Goal: Task Accomplishment & Management: Use online tool/utility

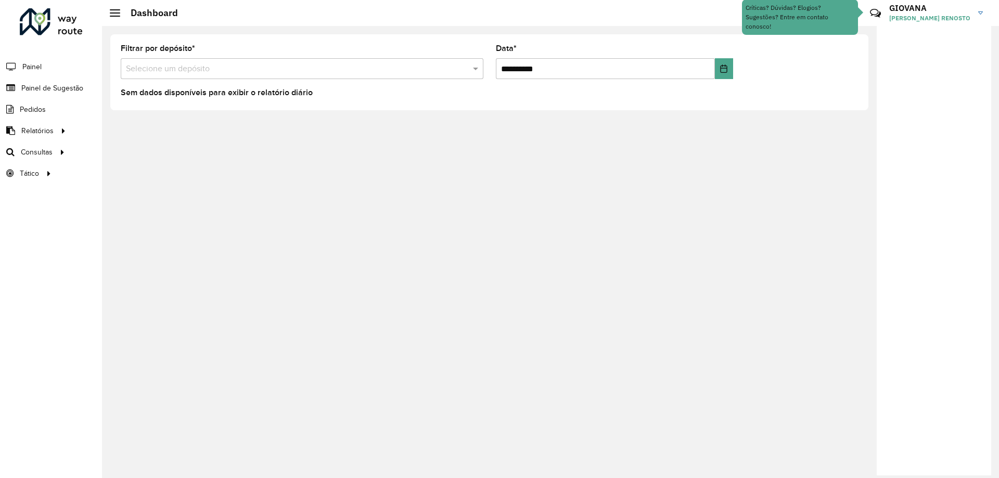
click at [745, 83] on formly-group "**********" at bounding box center [489, 66] width 750 height 43
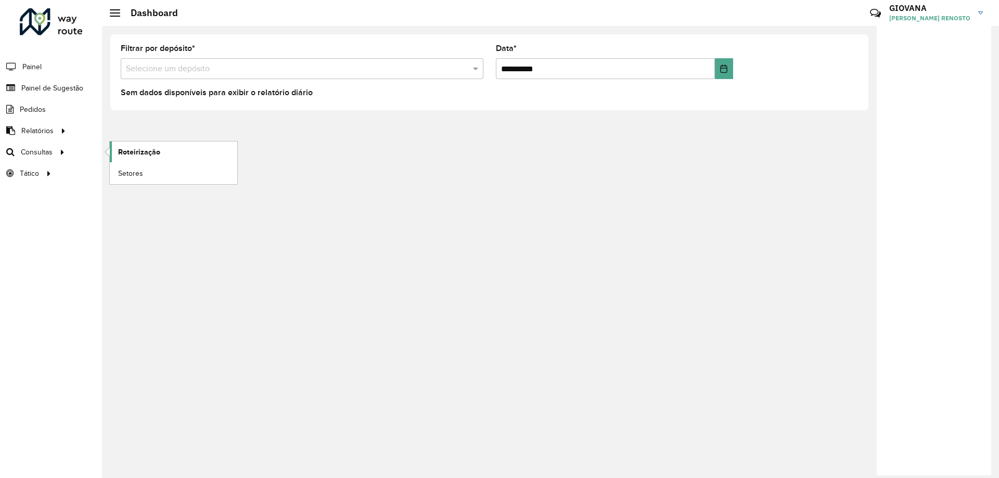
click at [144, 151] on span "Roteirização" at bounding box center [139, 152] width 42 height 11
click at [184, 159] on link "Roteirização" at bounding box center [173, 151] width 127 height 21
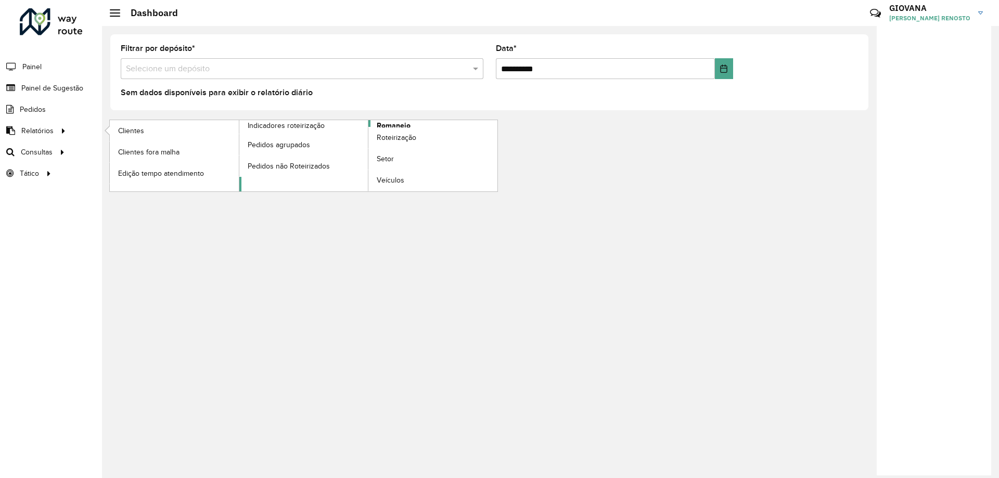
click at [418, 126] on link "Romaneio" at bounding box center [368, 155] width 259 height 71
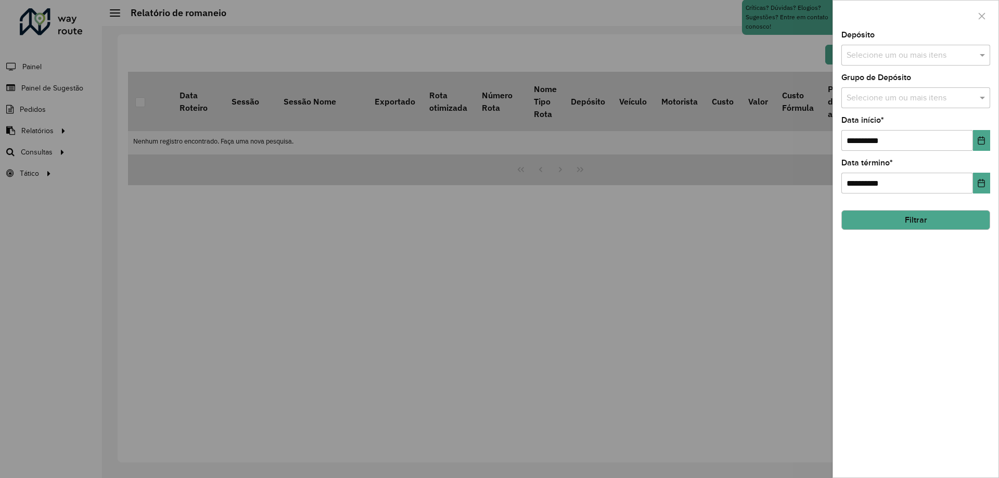
drag, startPoint x: 913, startPoint y: 46, endPoint x: 905, endPoint y: 52, distance: 10.4
click at [913, 46] on div "Selecione um ou mais itens" at bounding box center [915, 55] width 149 height 21
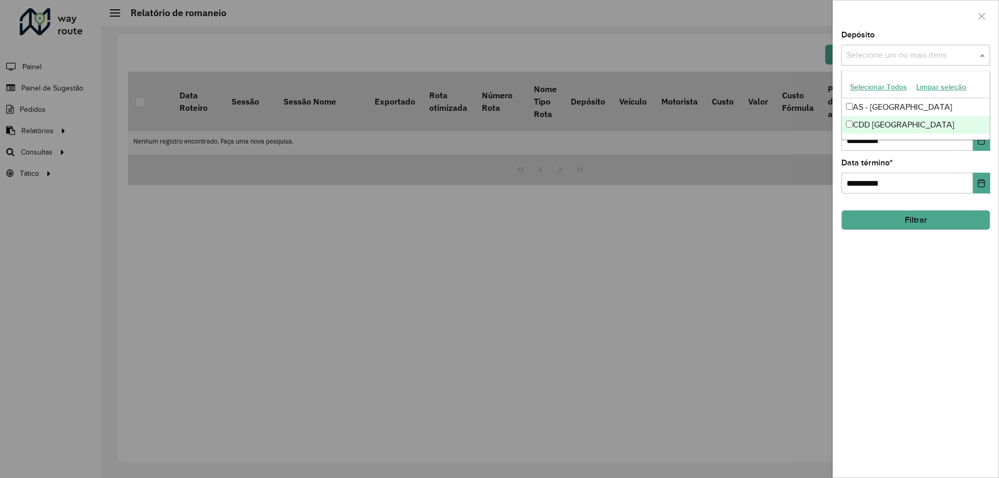
click at [867, 134] on ng-dropdown-panel "Selecionar Todos Limpar seleção AS - Florianópolis CDD Florianópolis" at bounding box center [915, 105] width 149 height 69
click at [927, 128] on div "CDD [GEOGRAPHIC_DATA]" at bounding box center [916, 125] width 148 height 18
click at [988, 147] on button "Choose Date" at bounding box center [981, 140] width 17 height 21
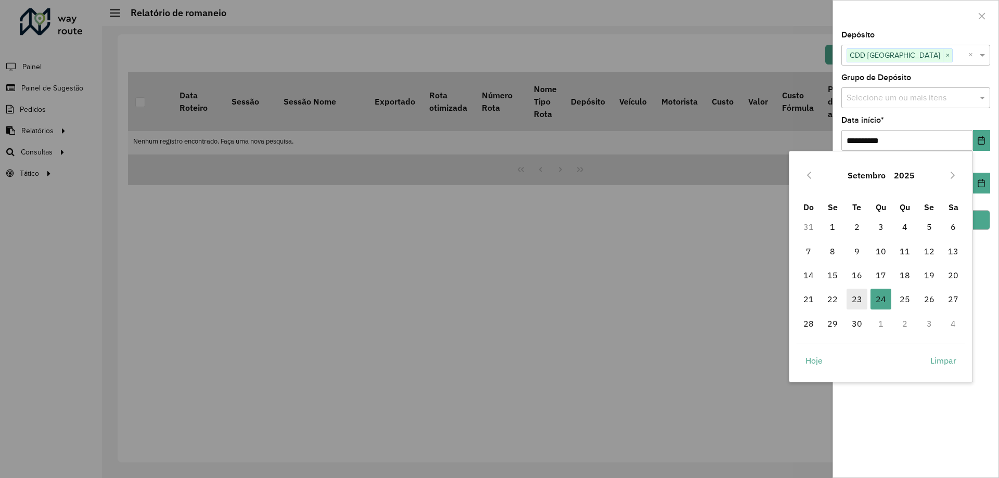
click at [861, 300] on span "23" at bounding box center [856, 299] width 21 height 21
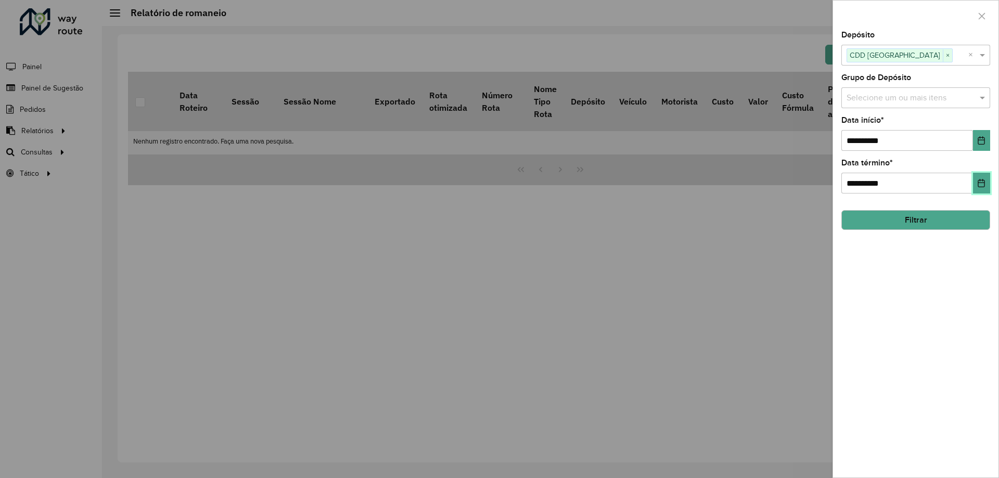
click at [984, 186] on icon "Choose Date" at bounding box center [981, 183] width 7 height 8
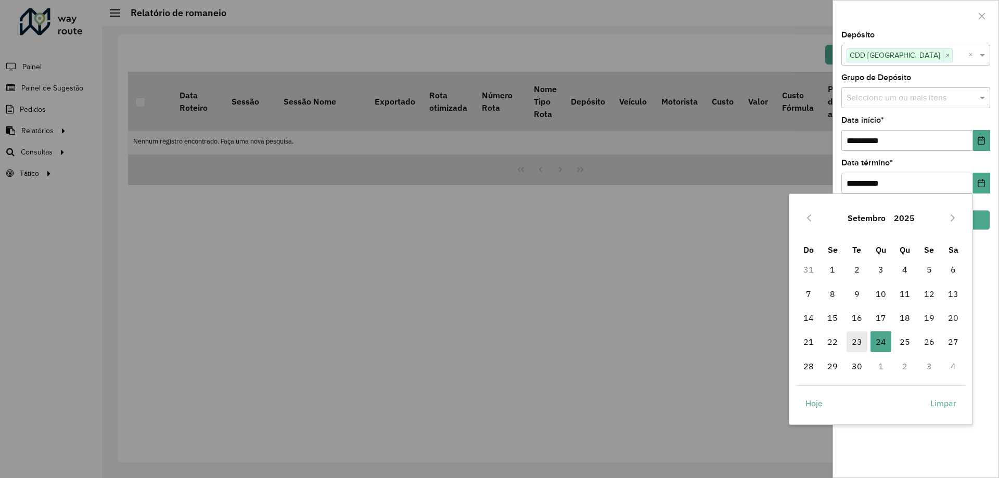
click at [863, 343] on span "23" at bounding box center [856, 341] width 21 height 21
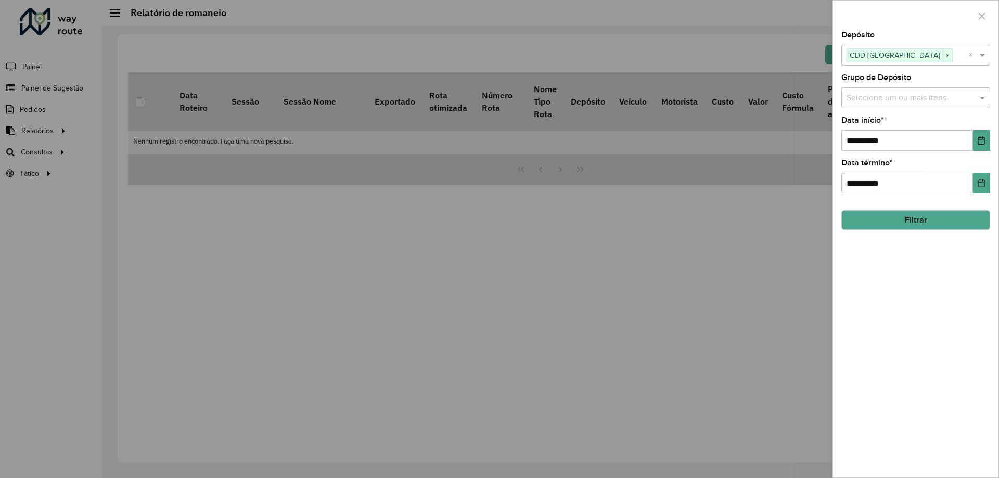
click at [968, 218] on button "Filtrar" at bounding box center [915, 220] width 149 height 20
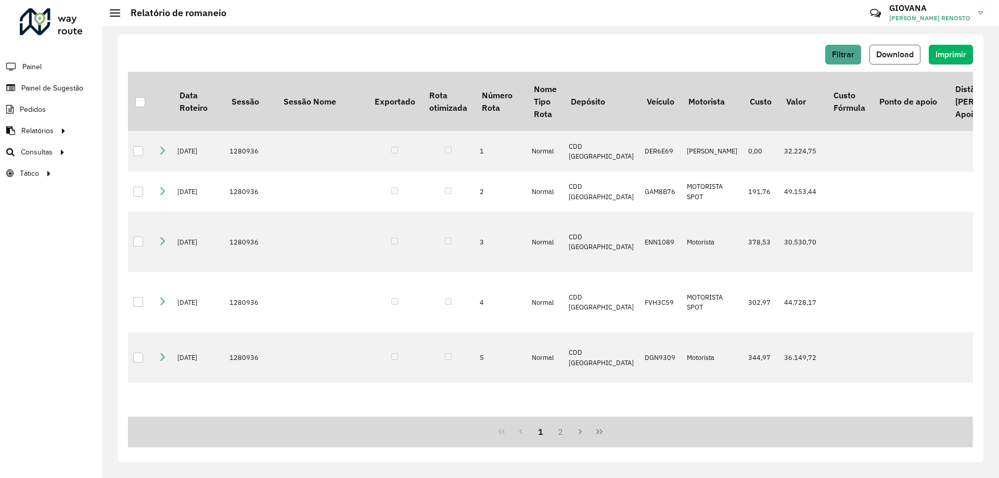
click at [900, 58] on span "Download" at bounding box center [894, 54] width 37 height 9
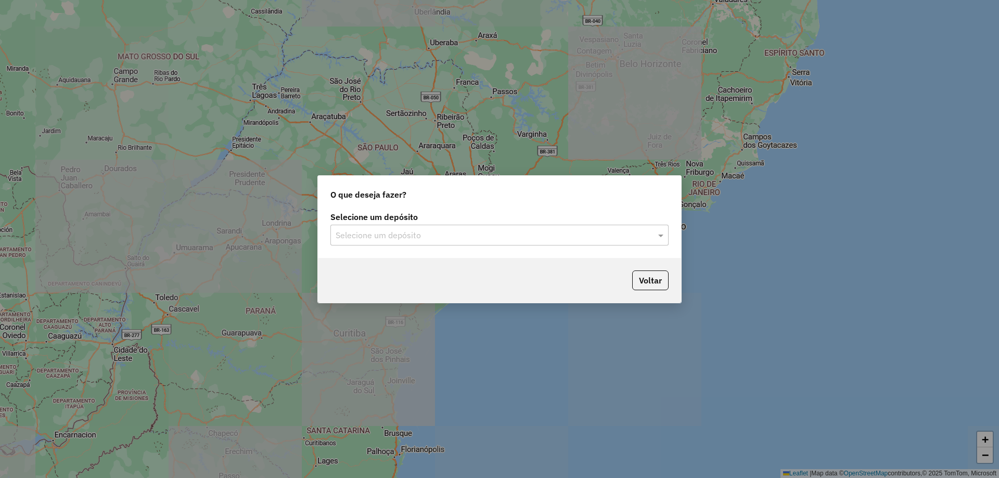
click at [409, 233] on input "text" at bounding box center [489, 235] width 307 height 12
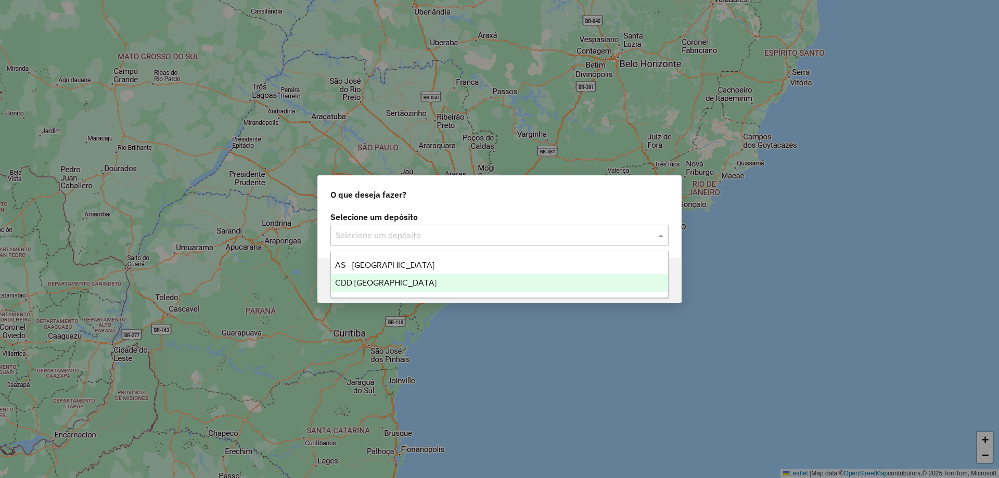
click at [394, 281] on span "CDD [GEOGRAPHIC_DATA]" at bounding box center [385, 282] width 101 height 9
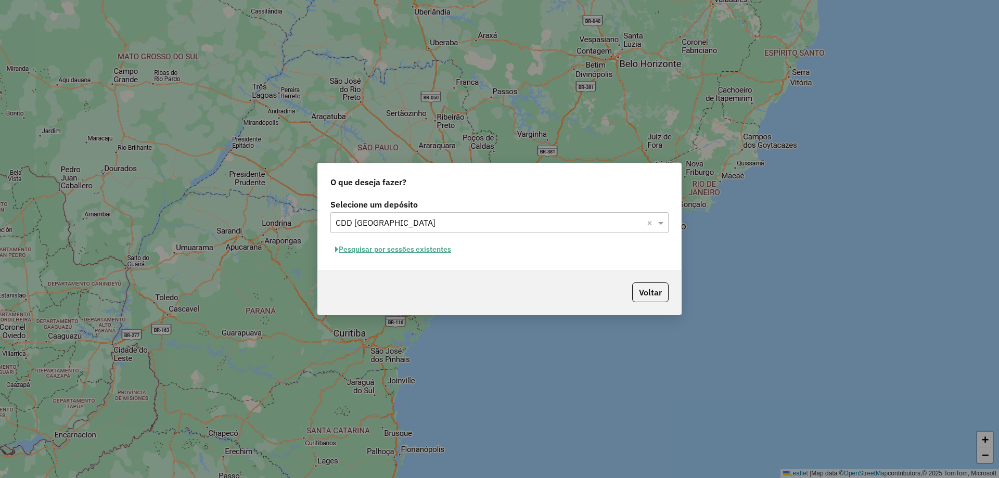
click at [410, 250] on button "Pesquisar por sessões existentes" at bounding box center [392, 249] width 125 height 16
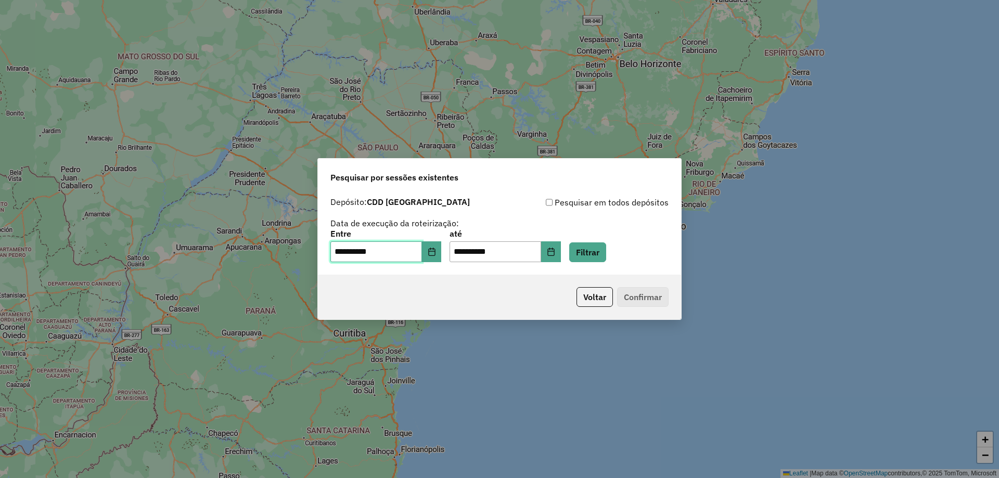
click at [422, 251] on input "**********" at bounding box center [376, 251] width 92 height 21
click at [435, 252] on icon "Choose Date" at bounding box center [431, 252] width 7 height 8
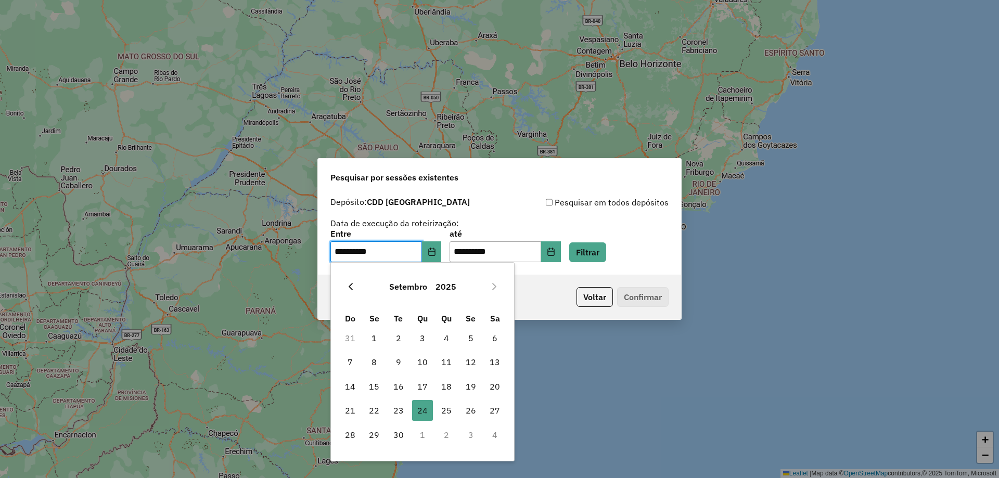
click at [358, 286] on button "Previous Month" at bounding box center [350, 286] width 17 height 17
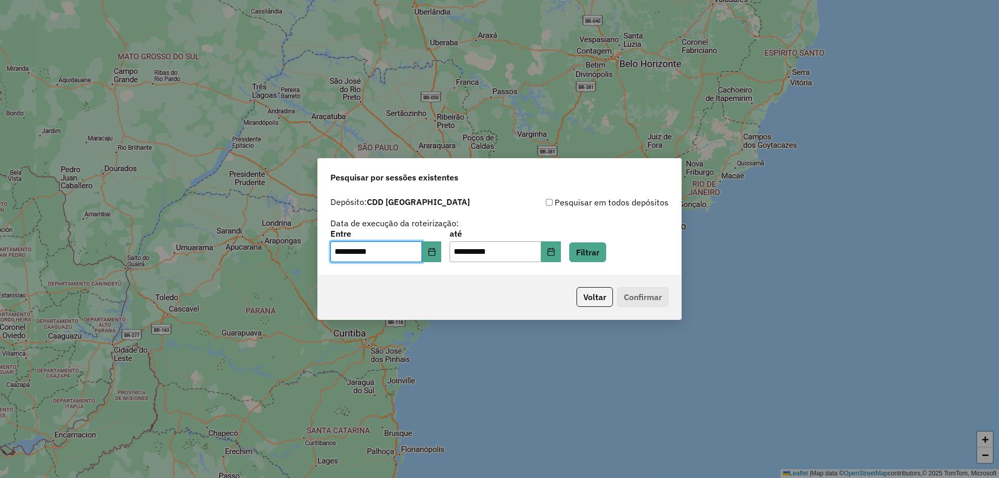
click at [358, 286] on div "Voltar Confirmar" at bounding box center [499, 297] width 363 height 45
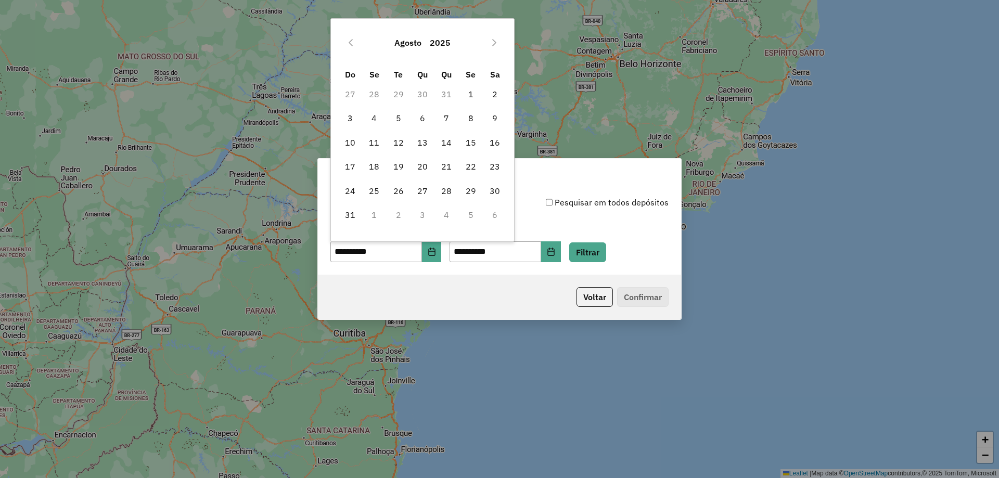
click at [358, 286] on div "Voltar Confirmar" at bounding box center [499, 297] width 363 height 45
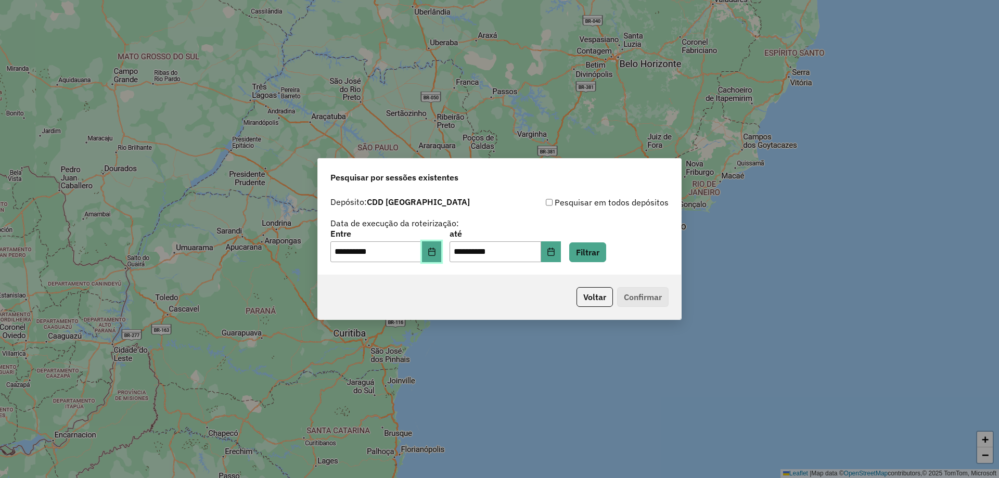
click at [436, 248] on icon "Choose Date" at bounding box center [432, 252] width 8 height 8
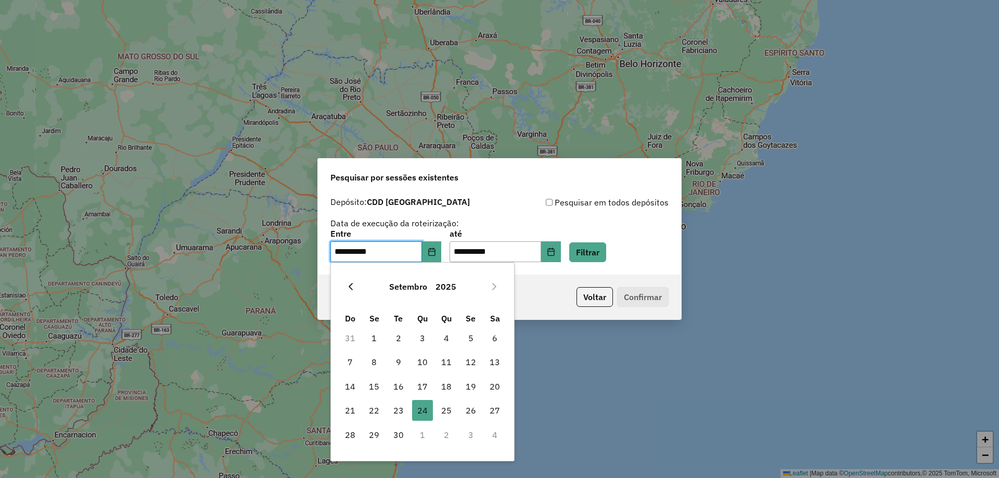
click at [346, 286] on icon "Previous Month" at bounding box center [350, 286] width 8 height 8
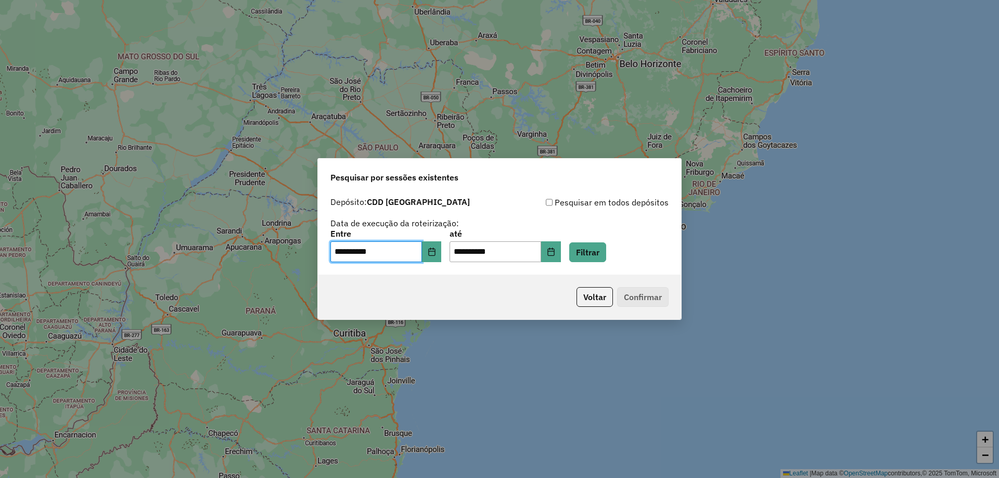
click at [346, 286] on div "Voltar Confirmar" at bounding box center [499, 297] width 363 height 45
click at [381, 244] on input "**********" at bounding box center [376, 251] width 92 height 21
click at [348, 256] on input "**********" at bounding box center [376, 251] width 92 height 21
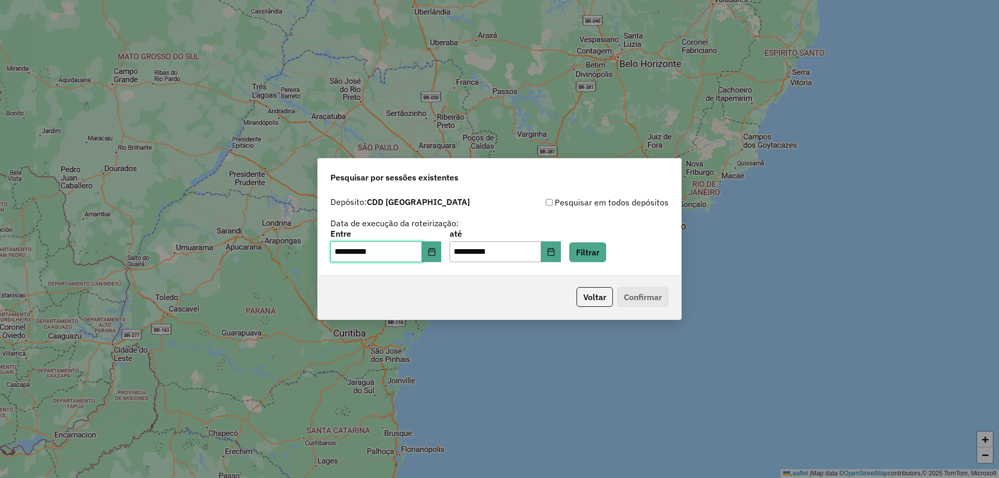
click at [348, 256] on input "**********" at bounding box center [376, 251] width 92 height 21
type input "**********"
click at [594, 255] on button "Filtrar" at bounding box center [587, 252] width 37 height 20
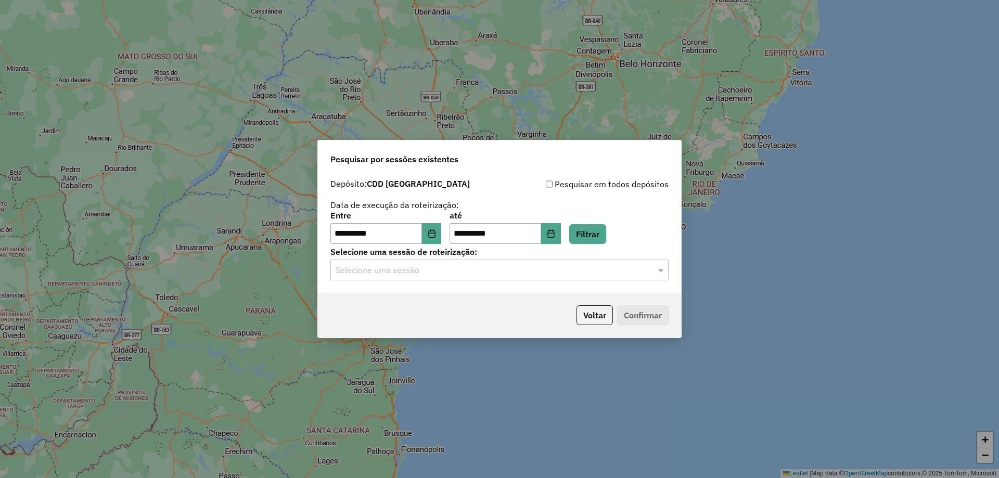
click at [524, 281] on div "**********" at bounding box center [499, 233] width 363 height 119
click at [477, 281] on div "**********" at bounding box center [499, 233] width 363 height 119
click at [470, 261] on div "Selecione uma sessão" at bounding box center [499, 270] width 338 height 21
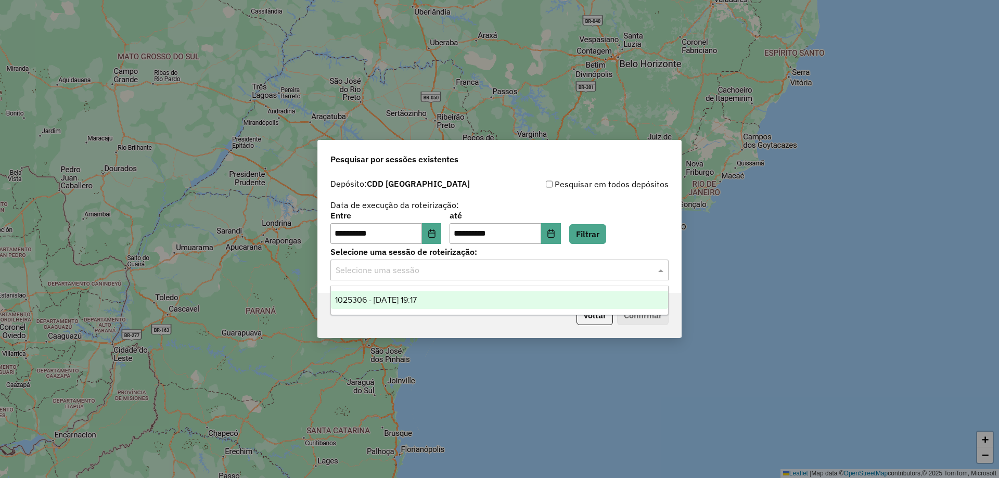
drag, startPoint x: 432, startPoint y: 300, endPoint x: 437, endPoint y: 300, distance: 5.2
click at [417, 301] on span "1025306 - 22/01/2025 19:17" at bounding box center [376, 299] width 82 height 9
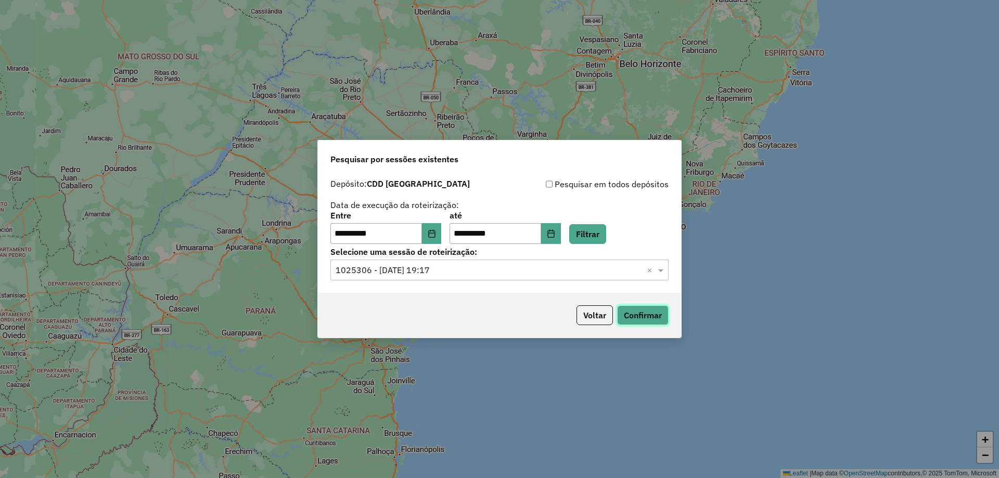
click at [646, 313] on button "Confirmar" at bounding box center [642, 315] width 51 height 20
click at [432, 277] on div "Selecione uma sessão × 1025306 - 22/01/2025 19:17 ×" at bounding box center [499, 270] width 338 height 21
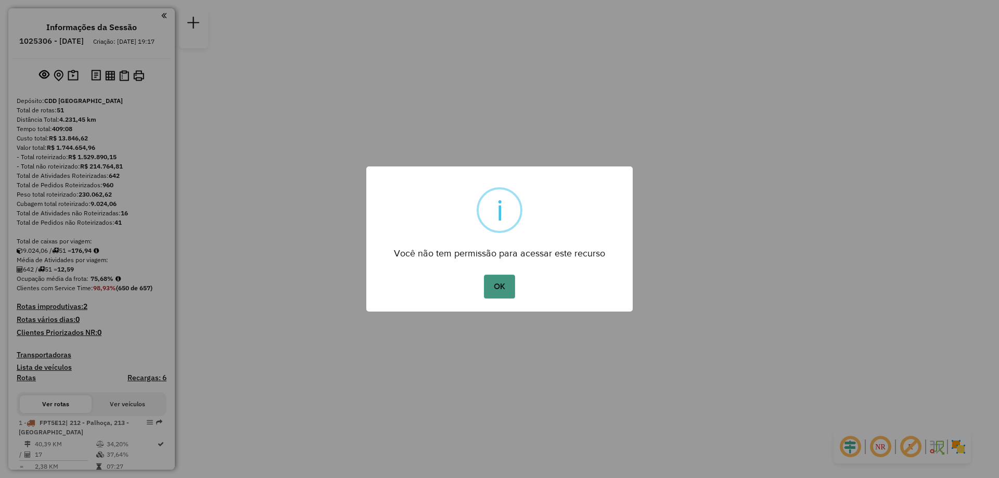
click at [505, 277] on button "OK" at bounding box center [499, 287] width 31 height 24
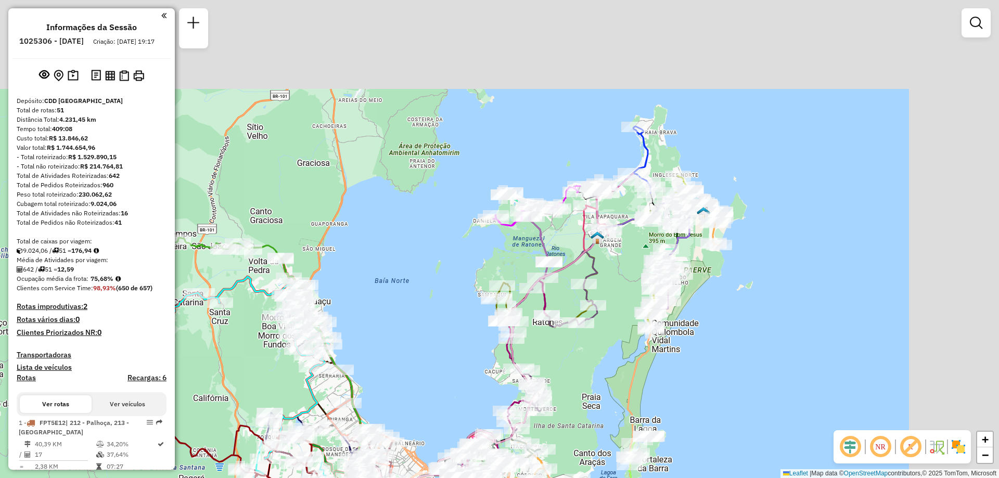
drag, startPoint x: 664, startPoint y: 190, endPoint x: 718, endPoint y: 395, distance: 211.3
click at [476, 305] on div "Janela de atendimento Grade de atendimento Capacidade Transportadoras Veículos …" at bounding box center [499, 239] width 999 height 478
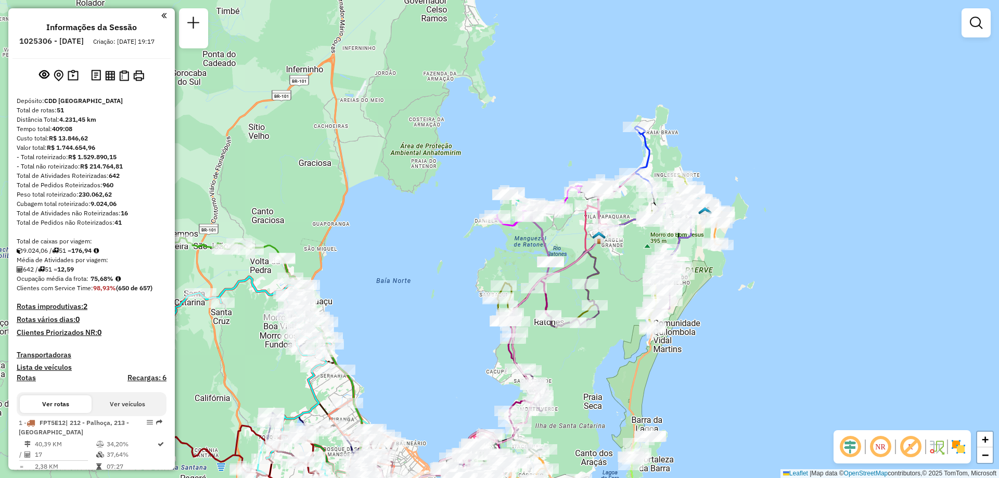
drag, startPoint x: 869, startPoint y: 450, endPoint x: 624, endPoint y: 314, distance: 279.9
click at [869, 450] on em at bounding box center [880, 446] width 25 height 25
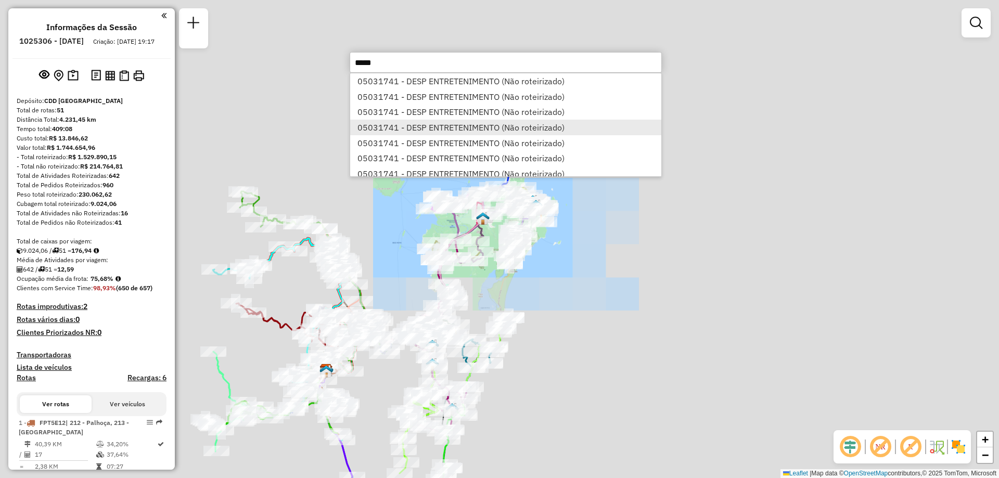
scroll to position [14, 0]
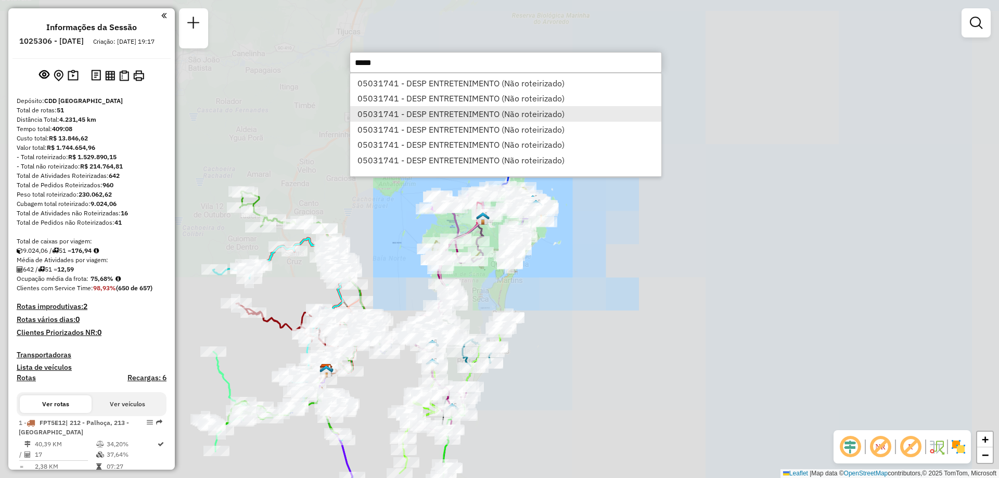
type input "*****"
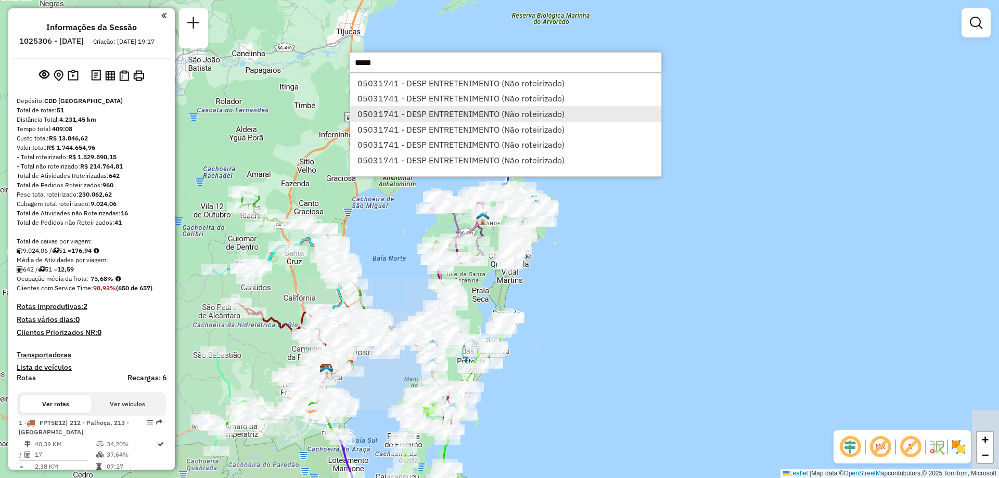
click at [479, 133] on li "05031741 - DESP ENTRETENIMENTO (Não roteirizado)" at bounding box center [505, 130] width 311 height 16
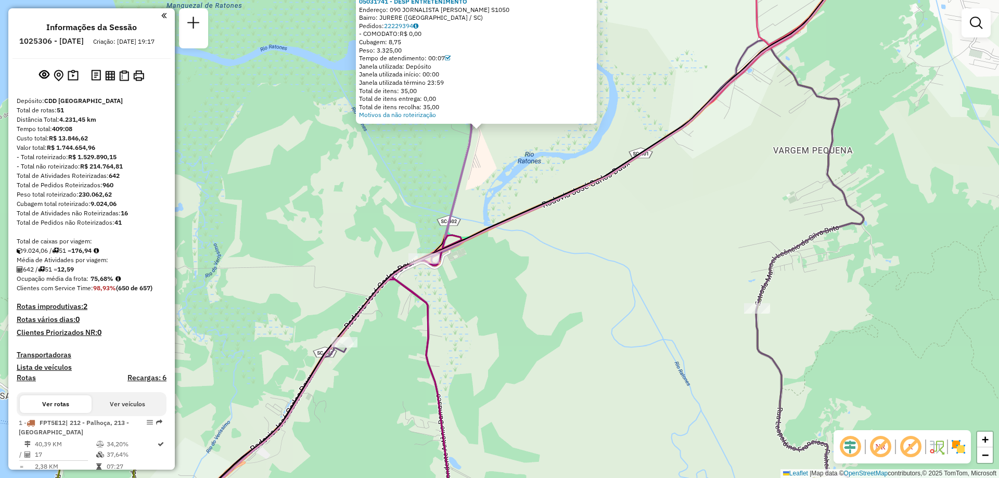
click at [519, 276] on div "Atividade não roteirizada 05031741 - DESP ENTRETENIMENTO Endereço: 090 JORNALIS…" at bounding box center [499, 239] width 999 height 478
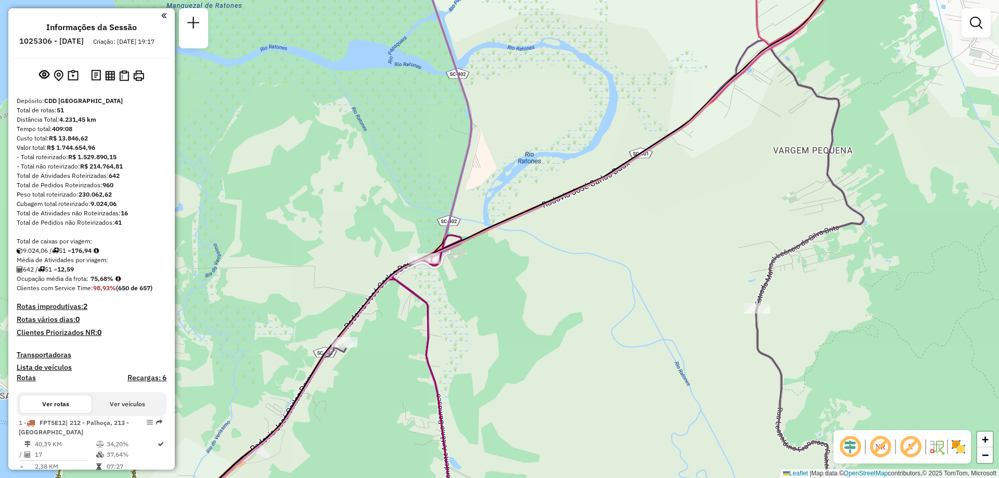
drag, startPoint x: 688, startPoint y: 179, endPoint x: 637, endPoint y: 253, distance: 89.0
click at [637, 253] on div "Janela de atendimento Grade de atendimento Capacidade Transportadoras Veículos …" at bounding box center [499, 239] width 999 height 478
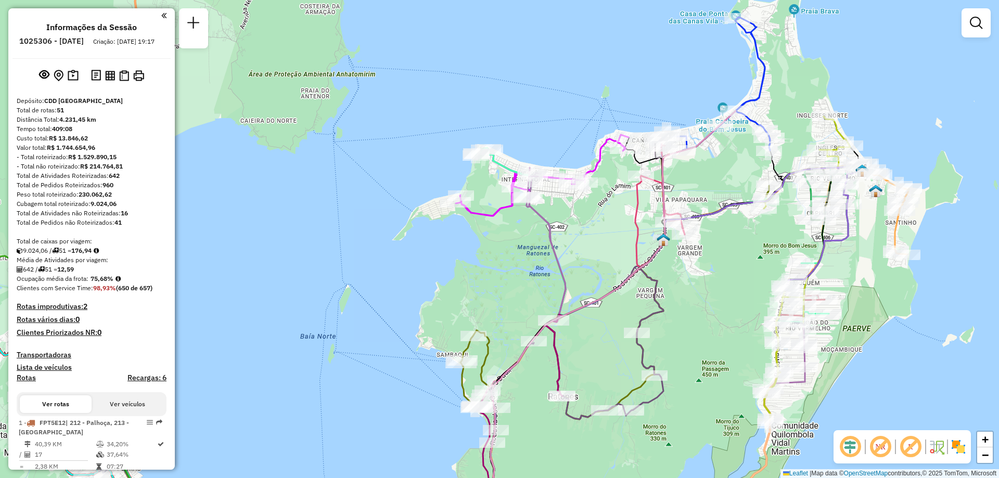
drag, startPoint x: 807, startPoint y: 192, endPoint x: 777, endPoint y: 231, distance: 48.6
click at [777, 231] on div "Janela de atendimento Grade de atendimento Capacidade Transportadoras Veículos …" at bounding box center [499, 239] width 999 height 478
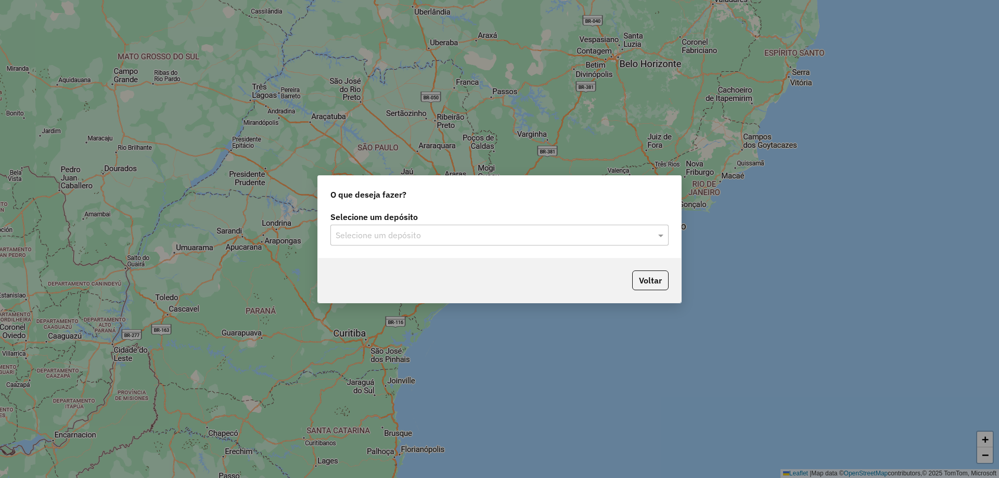
click at [475, 239] on input "text" at bounding box center [489, 235] width 307 height 12
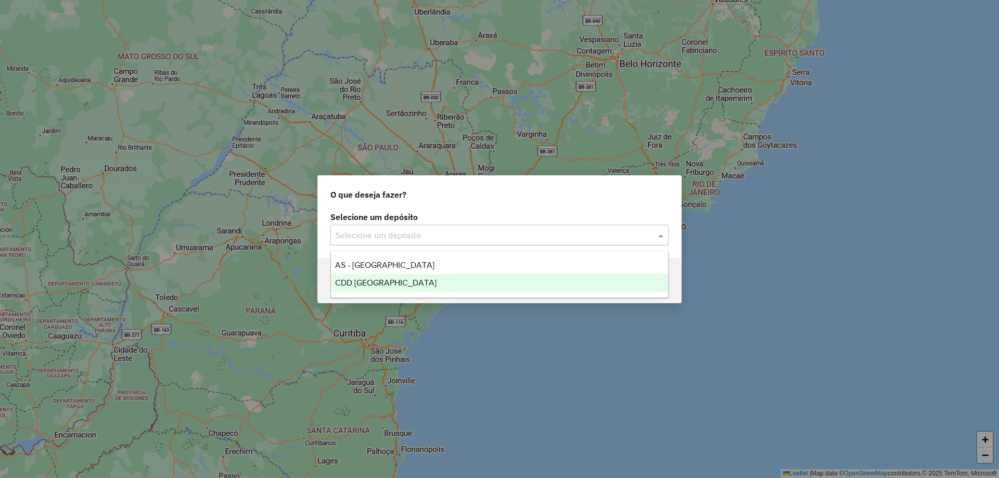
click at [406, 281] on div "CDD [GEOGRAPHIC_DATA]" at bounding box center [499, 283] width 337 height 18
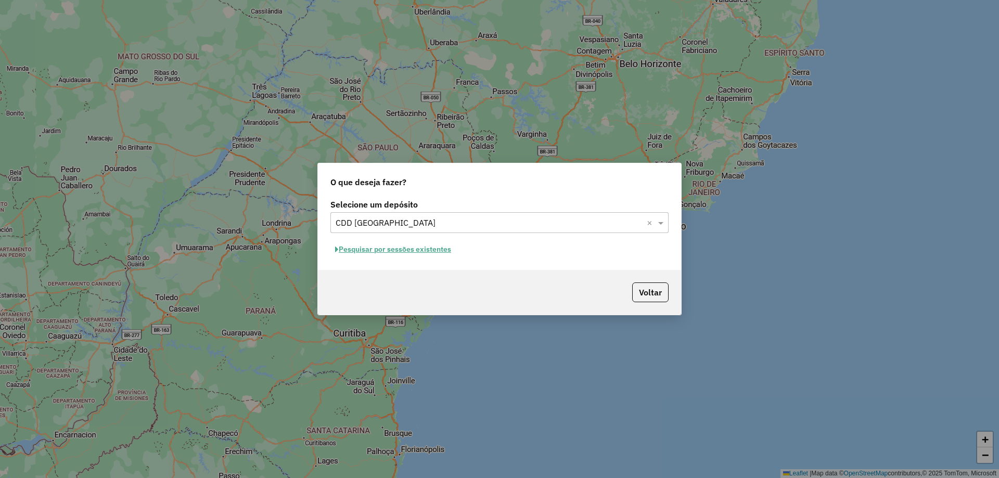
click at [418, 254] on button "Pesquisar por sessões existentes" at bounding box center [392, 249] width 125 height 16
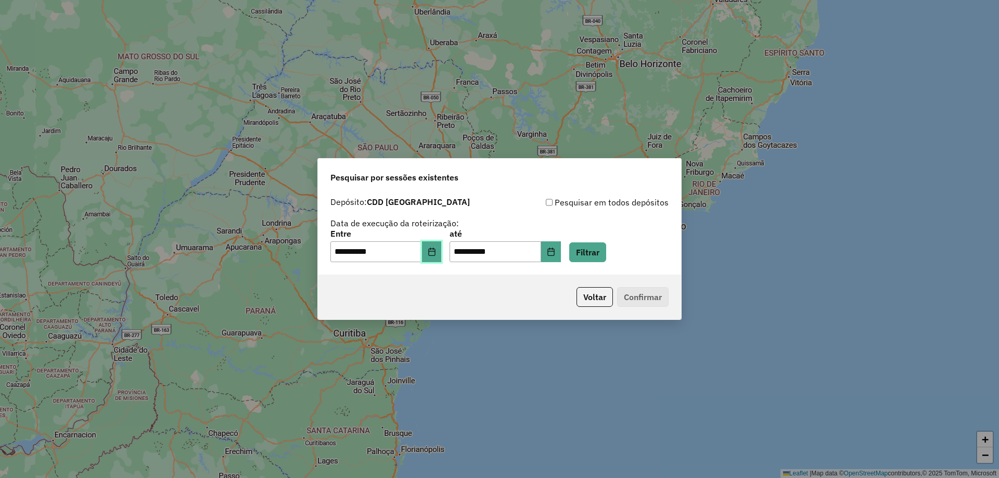
click at [442, 256] on button "Choose Date" at bounding box center [432, 251] width 20 height 21
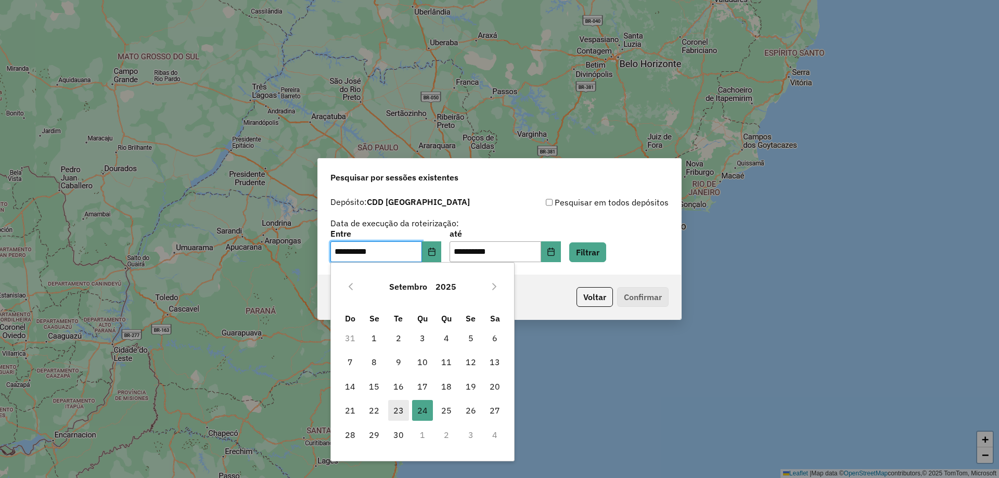
click at [403, 410] on span "23" at bounding box center [398, 410] width 21 height 21
type input "**********"
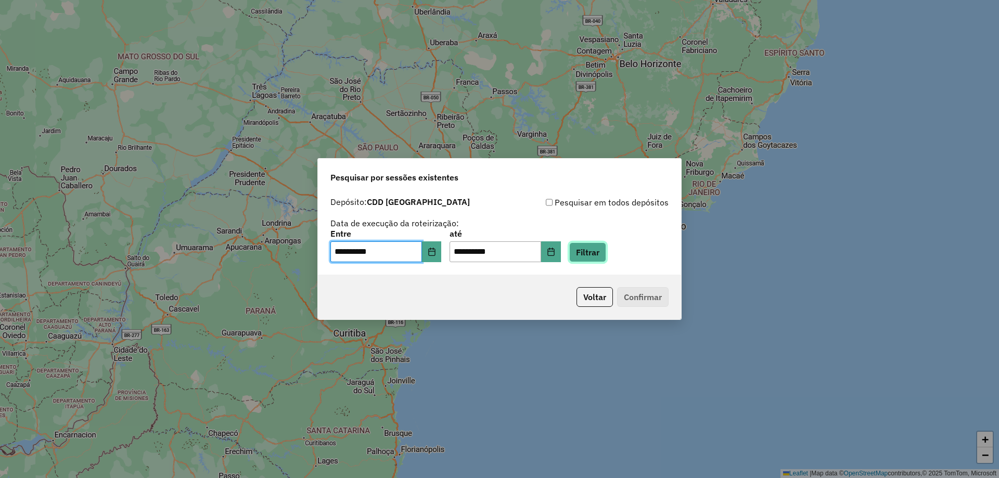
click at [594, 260] on button "Filtrar" at bounding box center [587, 252] width 37 height 20
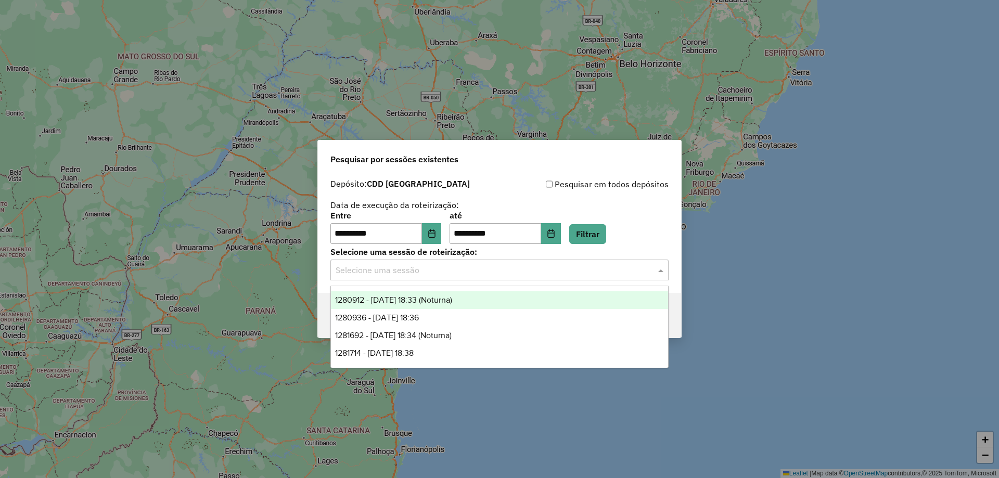
drag, startPoint x: 538, startPoint y: 274, endPoint x: 526, endPoint y: 285, distance: 16.2
click at [539, 276] on div "Selecione uma sessão" at bounding box center [499, 270] width 338 height 21
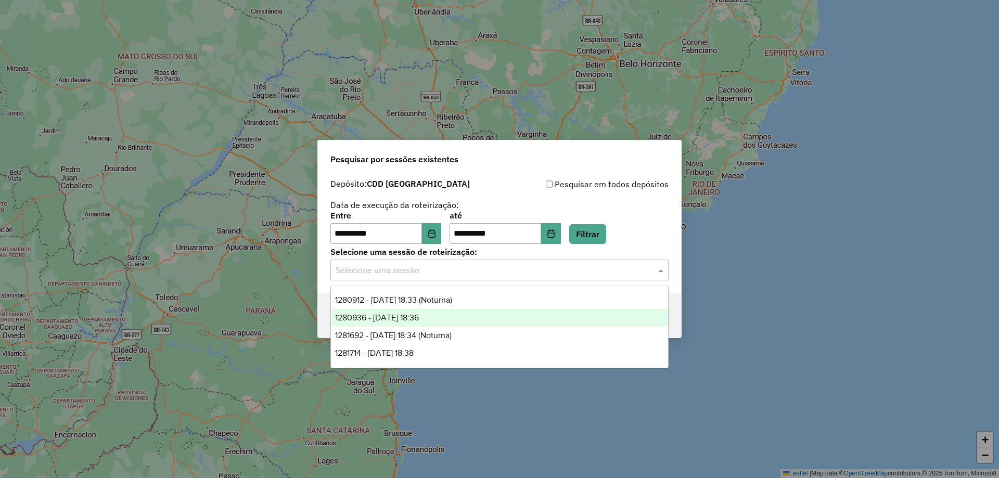
click at [471, 321] on div "1280936 - 23/09/2025 18:36" at bounding box center [499, 318] width 337 height 18
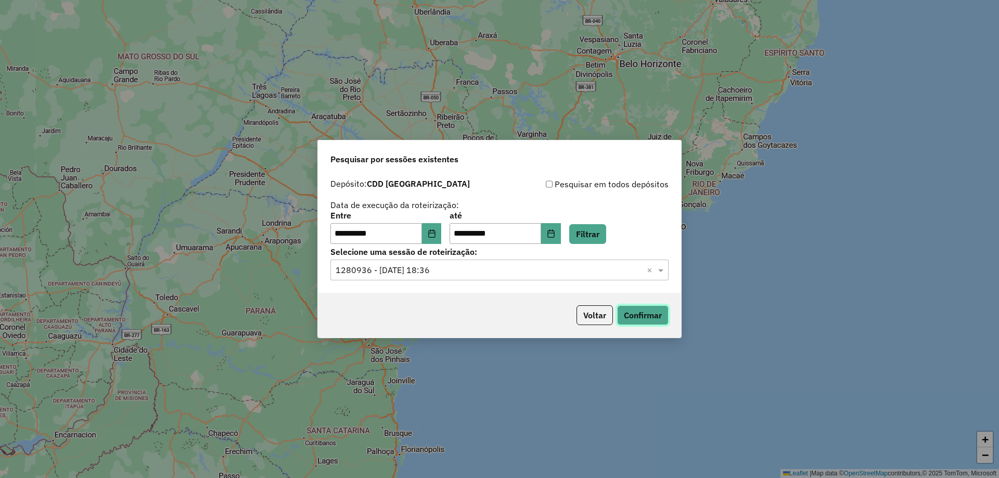
click at [656, 317] on button "Confirmar" at bounding box center [642, 315] width 51 height 20
click at [472, 263] on div "Selecione uma sessão × 1280936 - 23/09/2025 18:36 ×" at bounding box center [499, 270] width 338 height 21
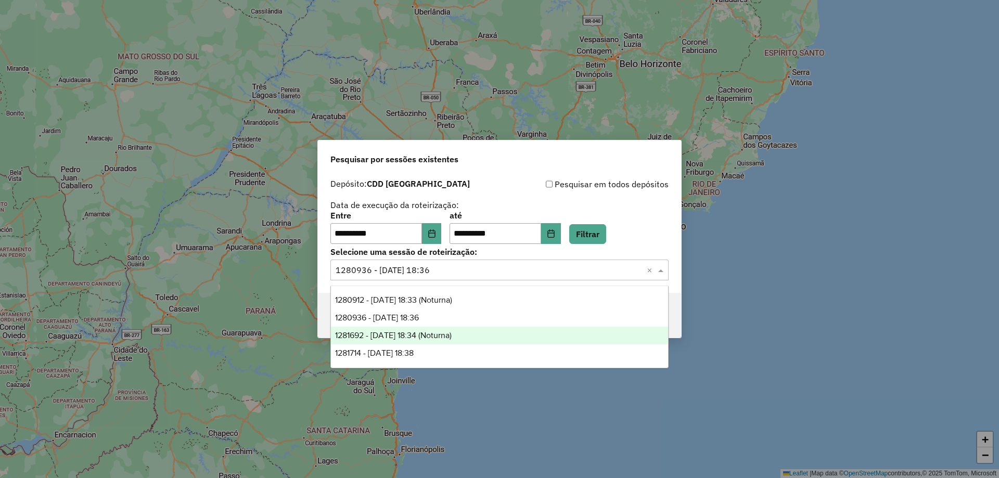
click at [465, 341] on div "1281692 - 24/09/2025 18:34 (Noturna)" at bounding box center [499, 336] width 337 height 18
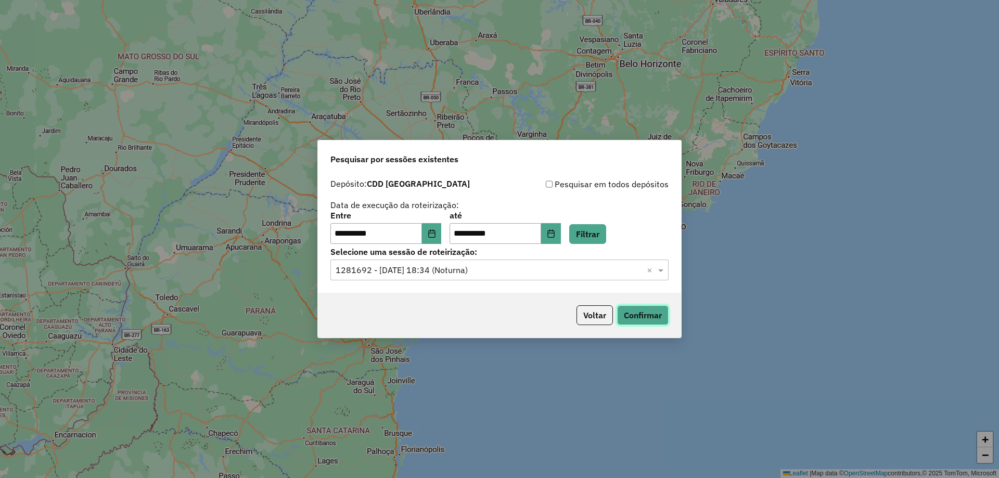
click at [643, 319] on button "Confirmar" at bounding box center [642, 315] width 51 height 20
click at [473, 275] on input "text" at bounding box center [489, 270] width 307 height 12
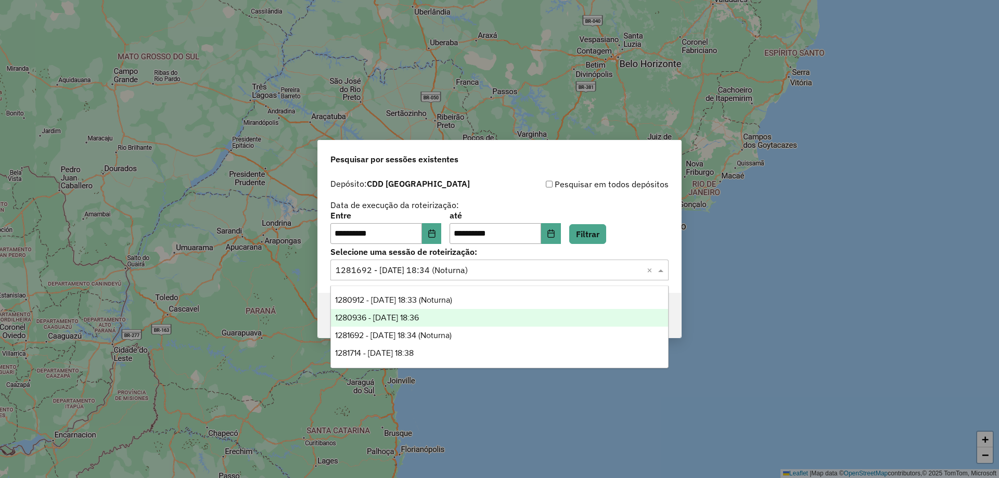
click at [411, 322] on div "1280936 - 23/09/2025 18:36" at bounding box center [499, 318] width 337 height 18
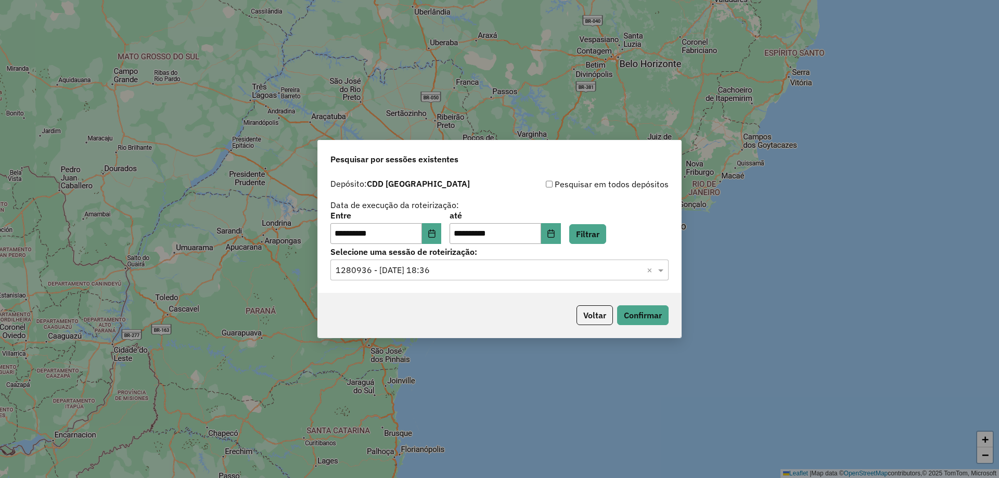
click at [673, 316] on div "Voltar Confirmar" at bounding box center [499, 315] width 363 height 45
click at [646, 316] on button "Confirmar" at bounding box center [642, 315] width 51 height 20
click at [421, 269] on input "text" at bounding box center [489, 270] width 307 height 12
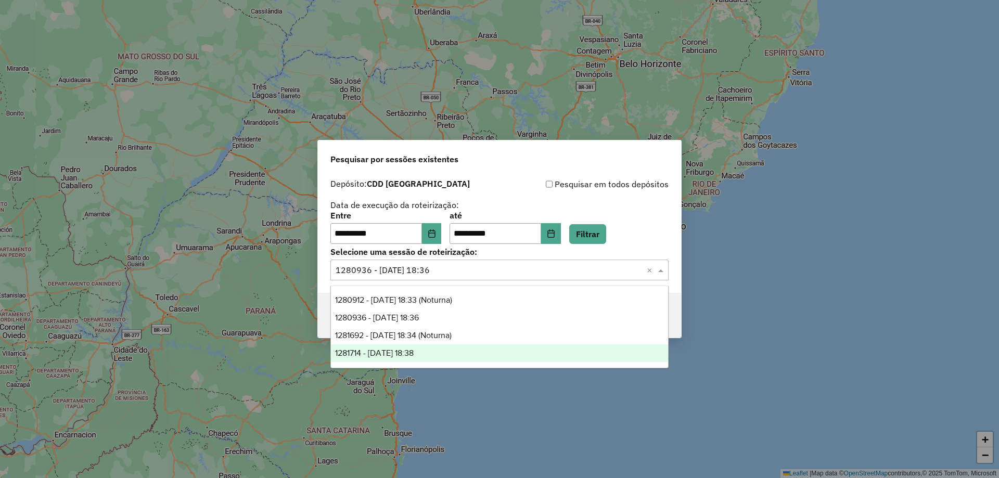
drag, startPoint x: 408, startPoint y: 351, endPoint x: 448, endPoint y: 338, distance: 41.6
click at [409, 351] on span "1281714 - 24/09/2025 18:38" at bounding box center [374, 353] width 79 height 9
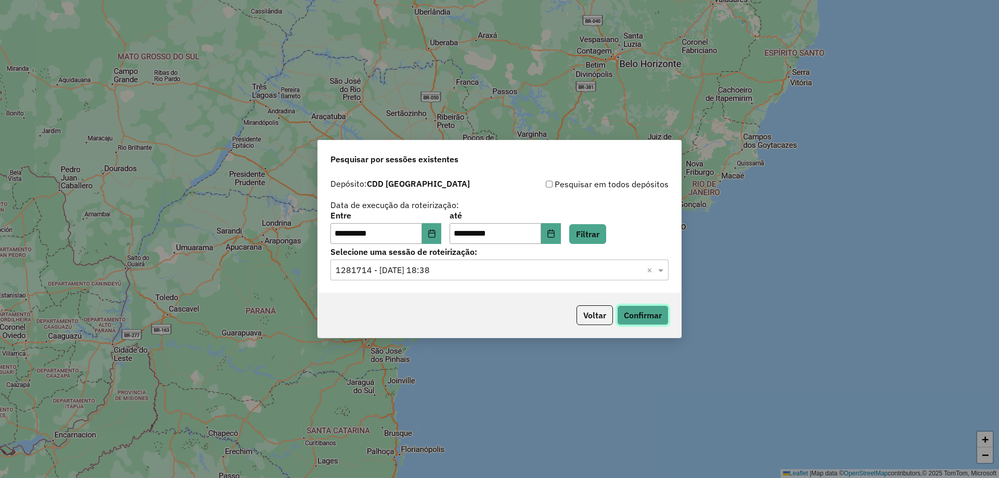
click at [648, 322] on button "Confirmar" at bounding box center [642, 315] width 51 height 20
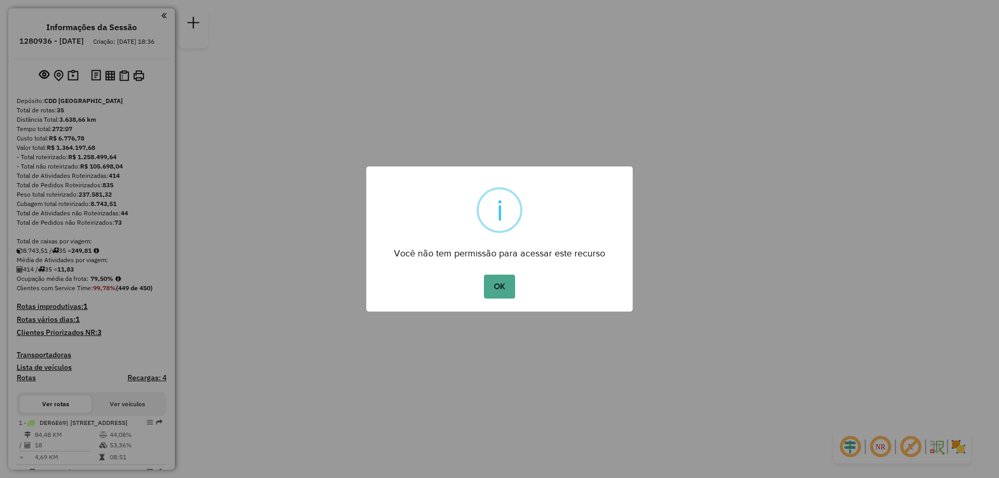
click at [484, 275] on button "OK" at bounding box center [499, 287] width 31 height 24
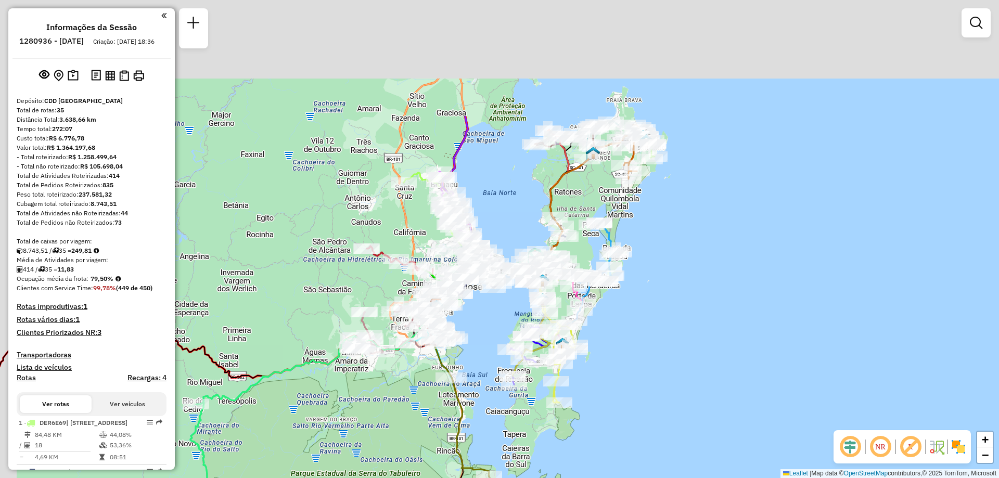
drag, startPoint x: 613, startPoint y: 274, endPoint x: 634, endPoint y: 438, distance: 165.2
click at [634, 438] on div "Janela de atendimento Grade de atendimento Capacidade Transportadoras Veículos …" at bounding box center [499, 239] width 999 height 478
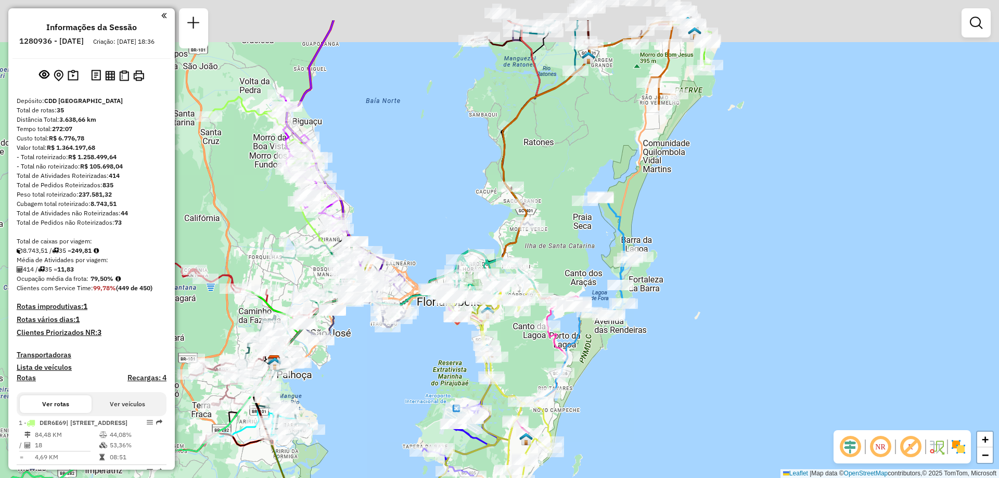
drag, startPoint x: 725, startPoint y: 270, endPoint x: 730, endPoint y: 275, distance: 6.3
click at [730, 275] on div "Janela de atendimento Grade de atendimento Capacidade Transportadoras Veículos …" at bounding box center [499, 239] width 999 height 478
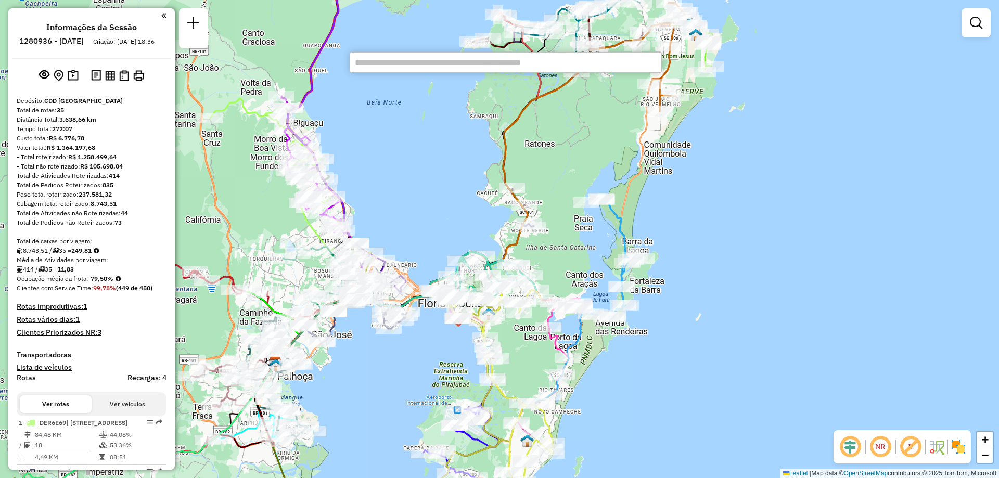
paste input "*****"
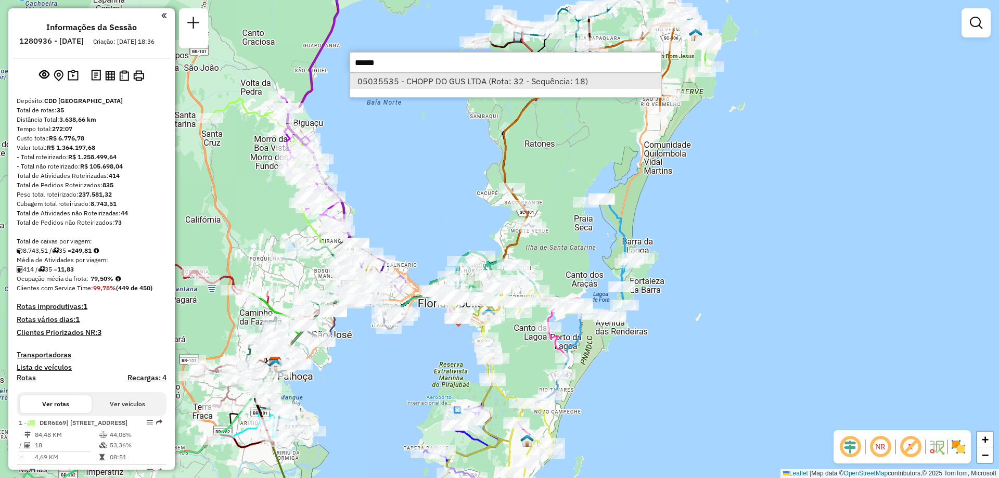
type input "*****"
click at [412, 83] on li "05035535 - CHOPP DO GUS LTDA (Rota: 32 - Sequência: 18)" at bounding box center [505, 81] width 311 height 16
select select "**********"
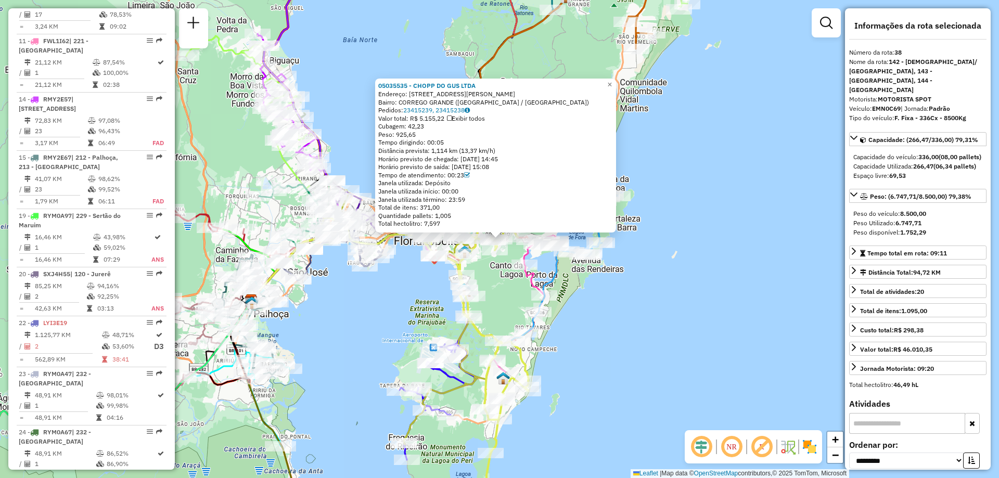
scroll to position [2244, 0]
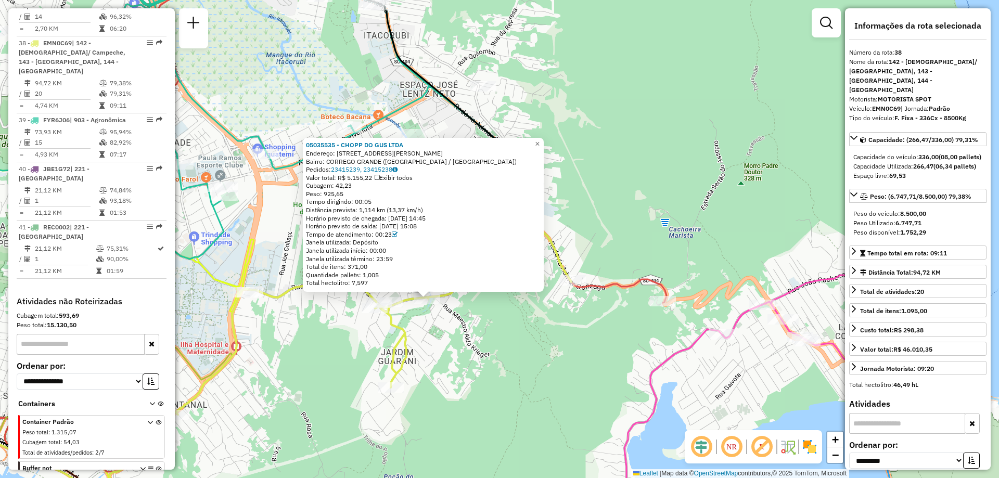
drag, startPoint x: 437, startPoint y: 350, endPoint x: 478, endPoint y: 381, distance: 50.8
click at [478, 381] on div "05035535 - CHOPP DO GUS LTDA Endereço: R JOAO PIO DUARTE SILVA 1650 Bairro: COR…" at bounding box center [499, 239] width 999 height 478
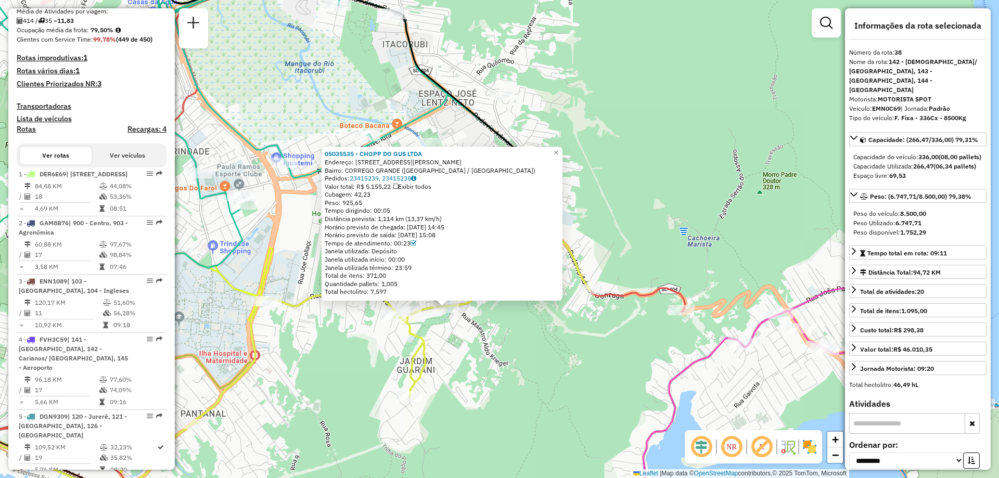
scroll to position [0, 0]
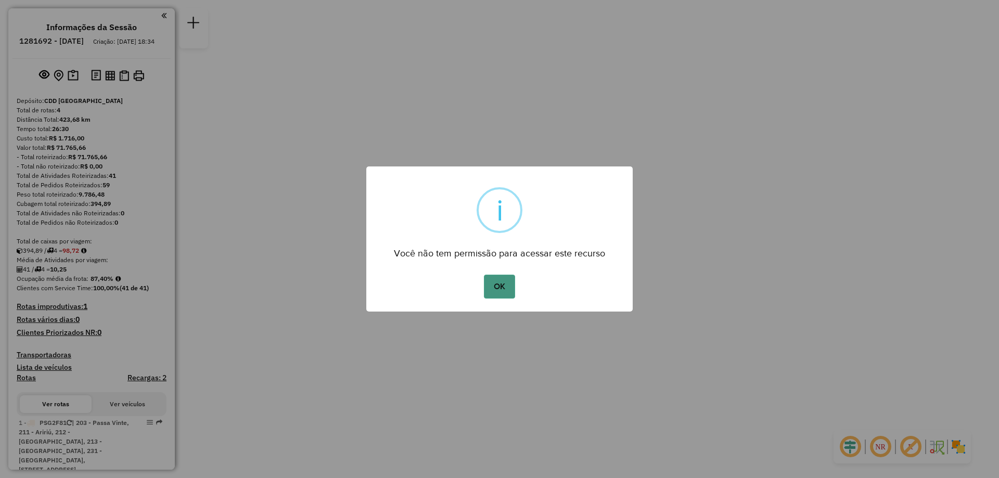
click at [494, 291] on button "OK" at bounding box center [499, 287] width 31 height 24
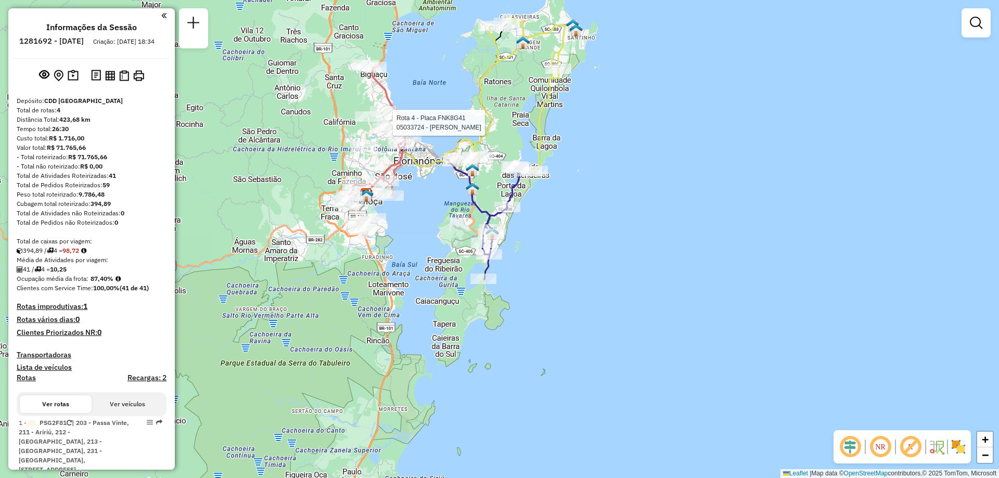
select select "**********"
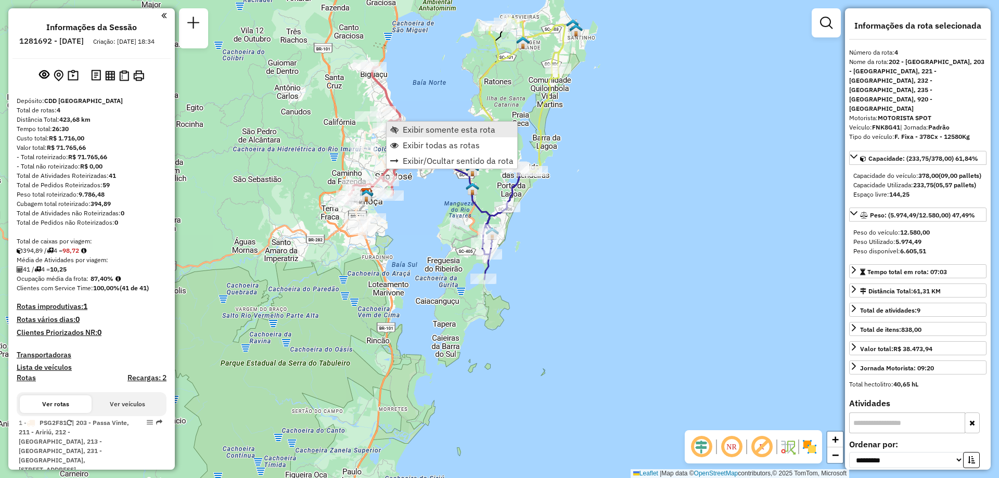
scroll to position [272, 0]
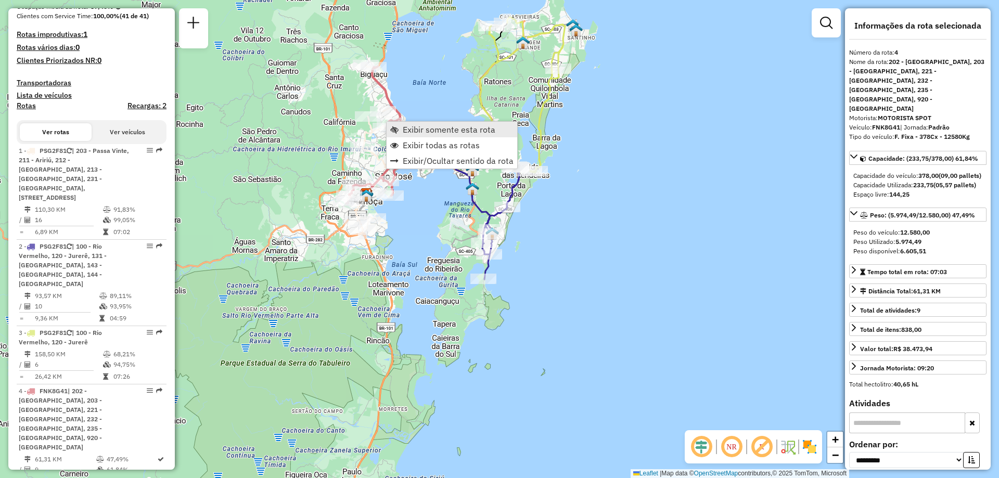
click at [401, 129] on link "Exibir somente esta rota" at bounding box center [451, 130] width 131 height 16
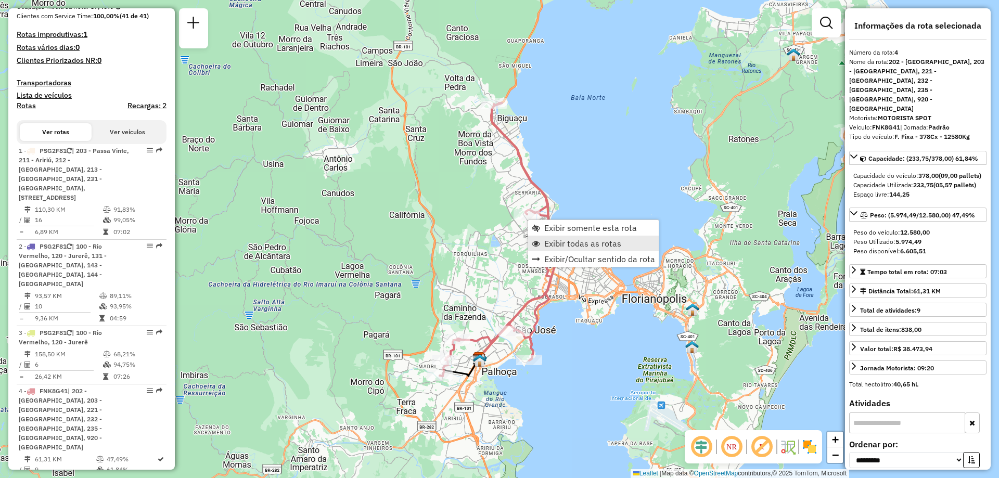
click at [565, 246] on span "Exibir todas as rotas" at bounding box center [582, 243] width 77 height 8
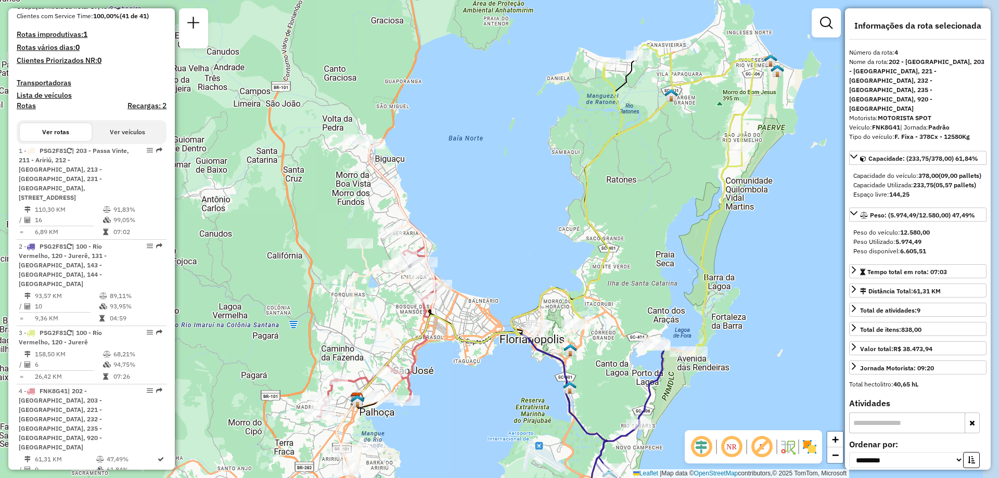
drag, startPoint x: 600, startPoint y: 372, endPoint x: 499, endPoint y: 402, distance: 105.7
click at [499, 405] on div "Janela de atendimento Grade de atendimento Capacidade Transportadoras Veículos …" at bounding box center [499, 239] width 999 height 478
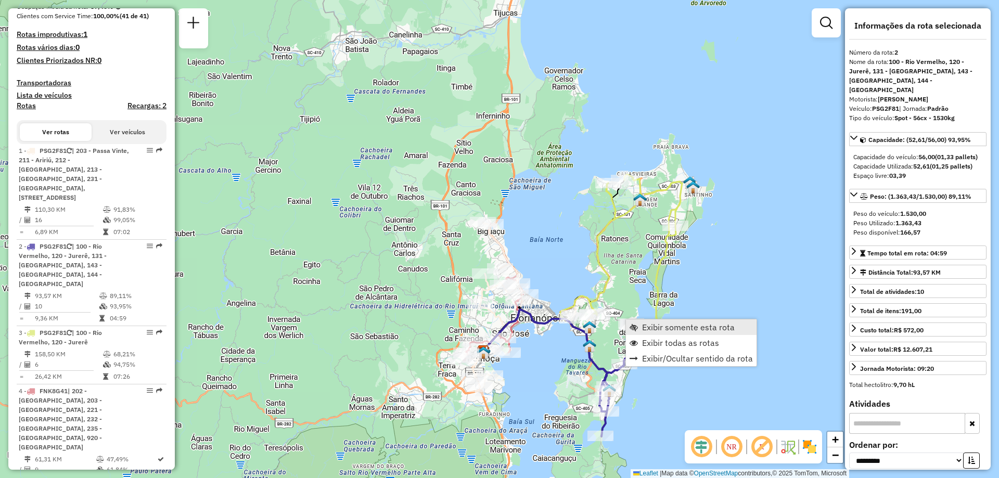
click at [643, 324] on span "Exibir somente esta rota" at bounding box center [688, 327] width 93 height 8
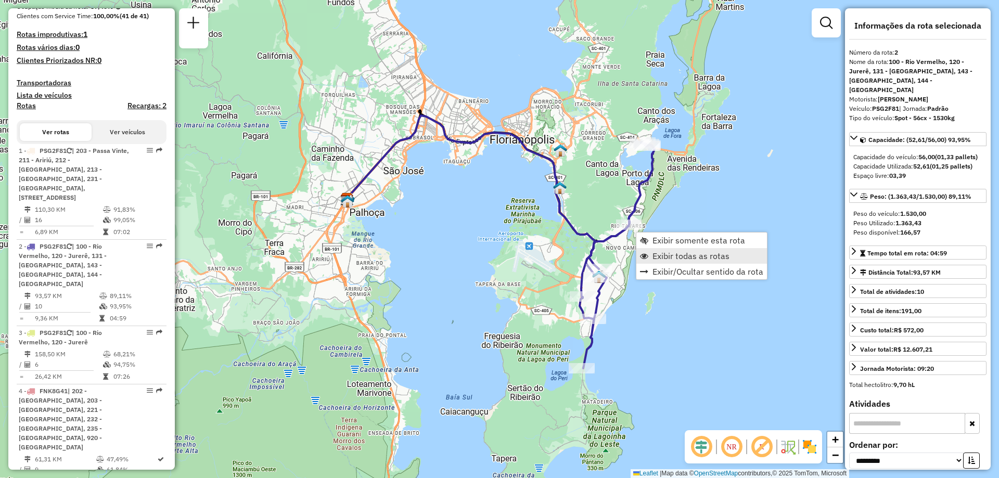
click at [685, 262] on link "Exibir todas as rotas" at bounding box center [701, 256] width 131 height 16
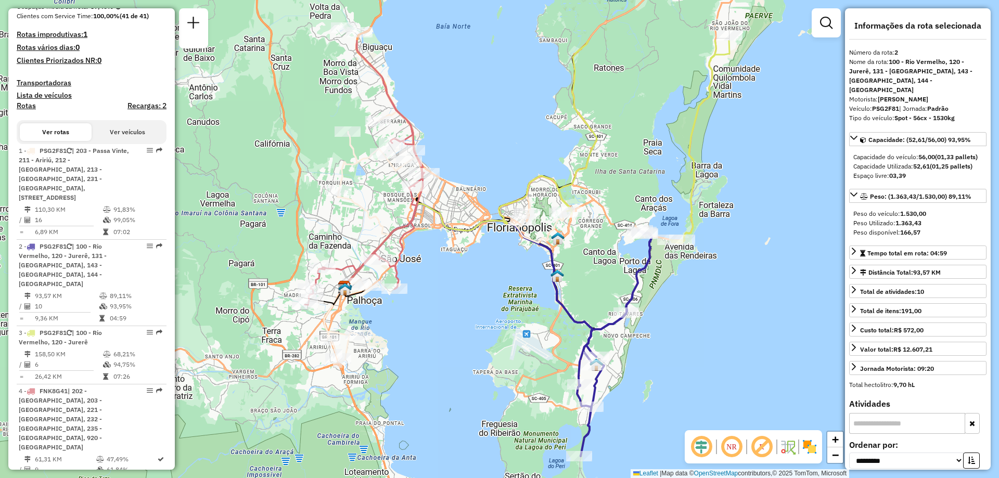
drag, startPoint x: 444, startPoint y: 216, endPoint x: 435, endPoint y: 334, distance: 117.9
click at [440, 332] on div "Janela de atendimento Grade de atendimento Capacidade Transportadoras Veículos …" at bounding box center [499, 239] width 999 height 478
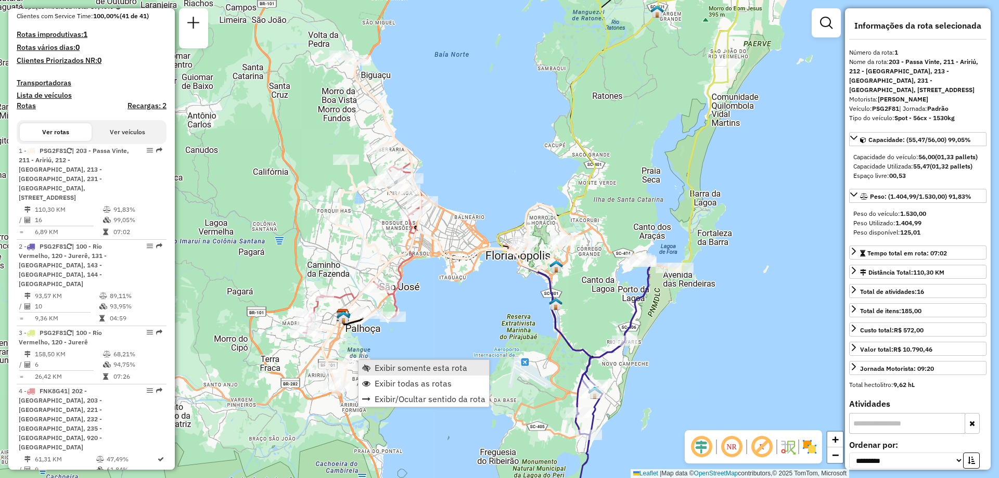
click at [431, 362] on link "Exibir somente esta rota" at bounding box center [423, 368] width 131 height 16
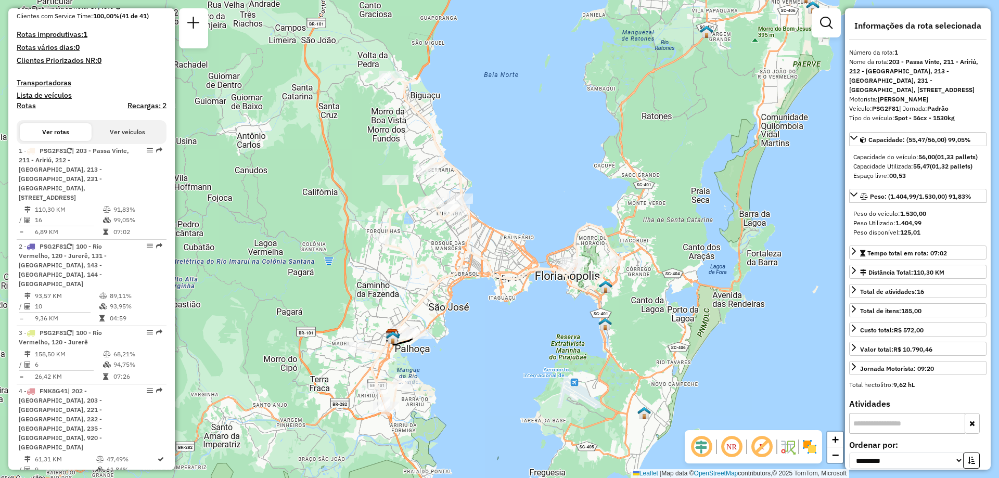
drag, startPoint x: 561, startPoint y: 338, endPoint x: 529, endPoint y: 351, distance: 34.5
click at [529, 351] on div "Janela de atendimento Grade de atendimento Capacidade Transportadoras Veículos …" at bounding box center [499, 239] width 999 height 478
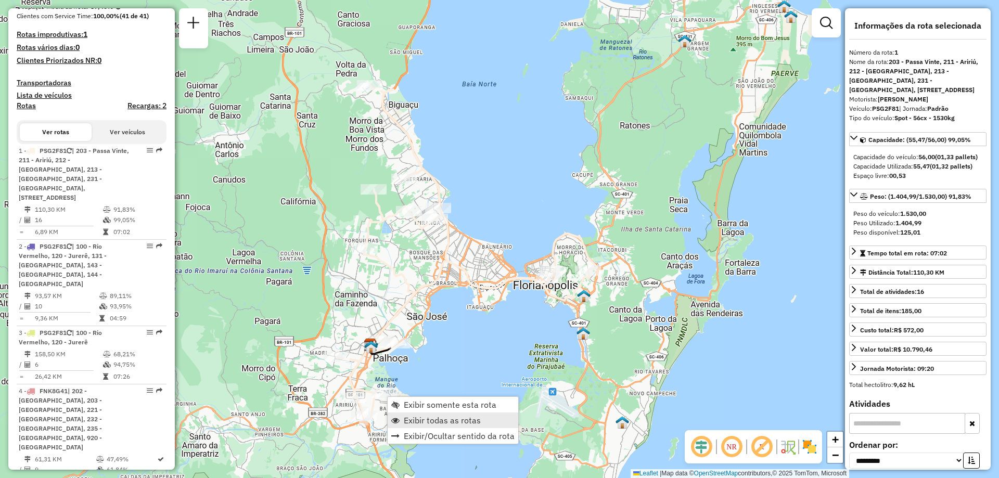
click at [461, 424] on span "Exibir todas as rotas" at bounding box center [442, 420] width 77 height 8
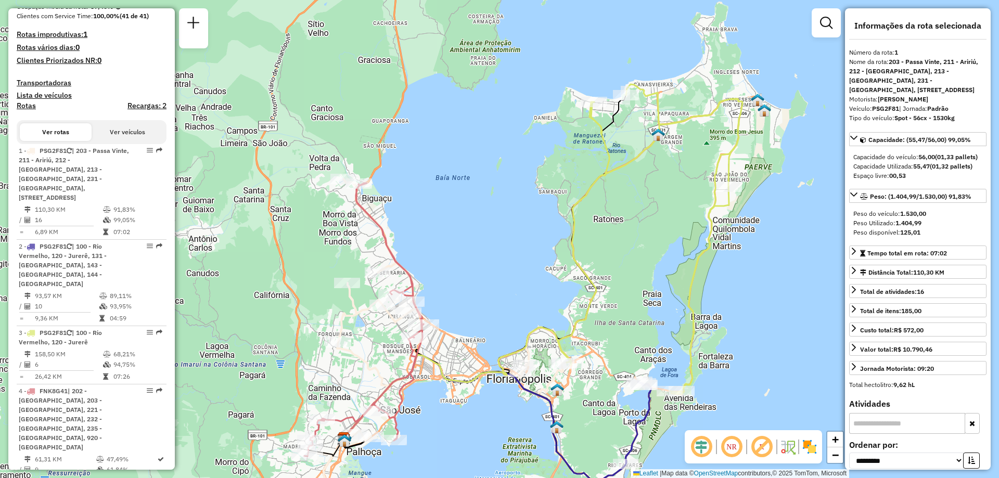
drag, startPoint x: 773, startPoint y: 295, endPoint x: 746, endPoint y: 389, distance: 97.3
click at [746, 389] on div "Janela de atendimento Grade de atendimento Capacidade Transportadoras Veículos …" at bounding box center [499, 239] width 999 height 478
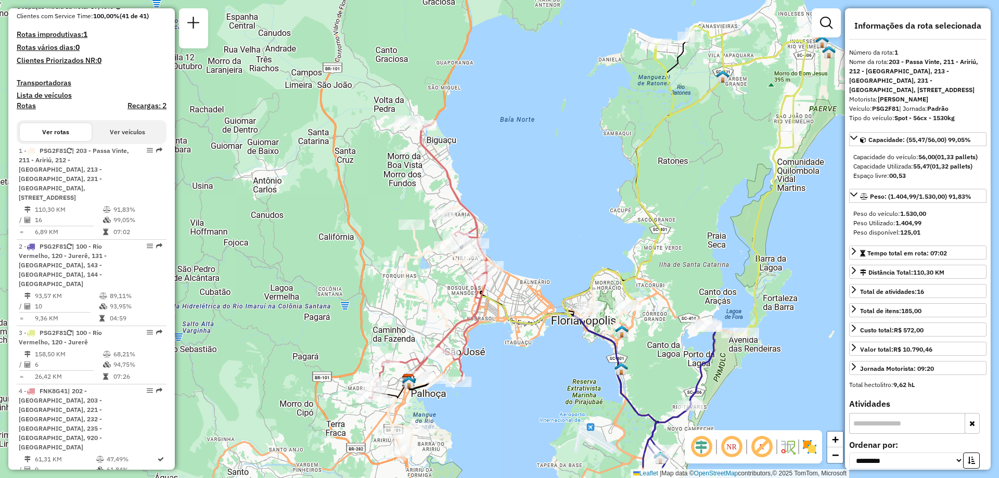
drag, startPoint x: 469, startPoint y: 264, endPoint x: 532, endPoint y: 205, distance: 85.8
click at [532, 205] on div "Janela de atendimento Grade de atendimento Capacidade Transportadoras Veículos …" at bounding box center [499, 239] width 999 height 478
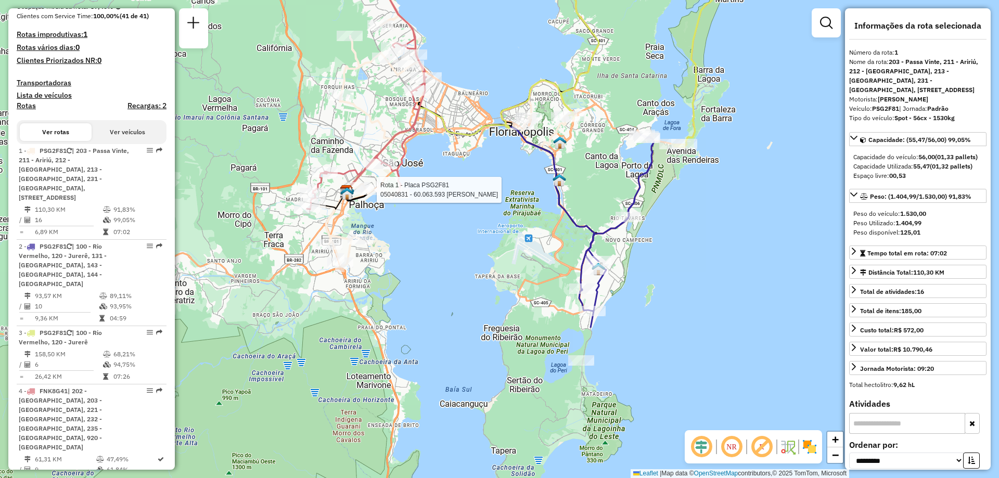
drag, startPoint x: 656, startPoint y: 405, endPoint x: 701, endPoint y: 206, distance: 204.2
click at [701, 206] on div "Rota 1 - Placa PSG2F81 05040831 - 60.063.593 SARAH MONYQUE FERREIRA LEMES Janel…" at bounding box center [499, 239] width 999 height 478
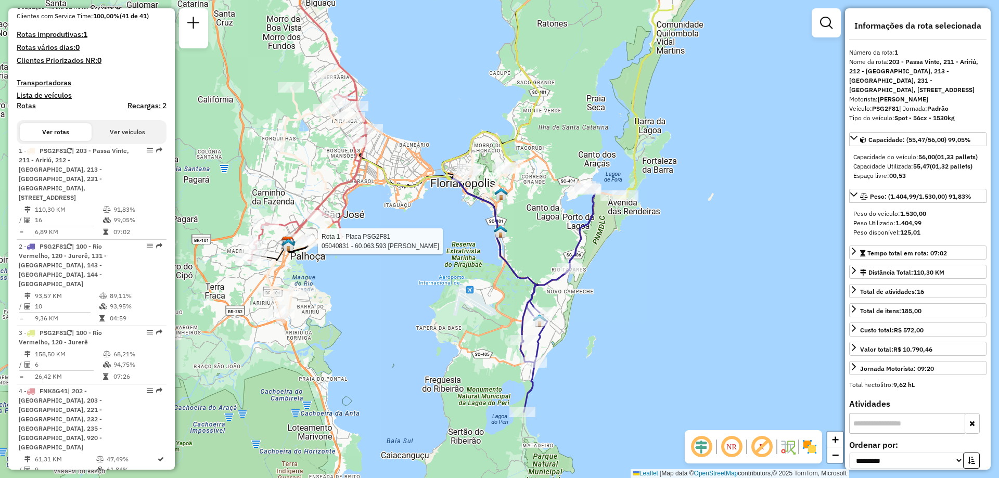
drag, startPoint x: 697, startPoint y: 226, endPoint x: 639, endPoint y: 276, distance: 76.0
click at [639, 276] on div "Rota 1 - Placa PSG2F81 05040831 - 60.063.593 SARAH MONYQUE FERREIRA LEMES Janel…" at bounding box center [499, 239] width 999 height 478
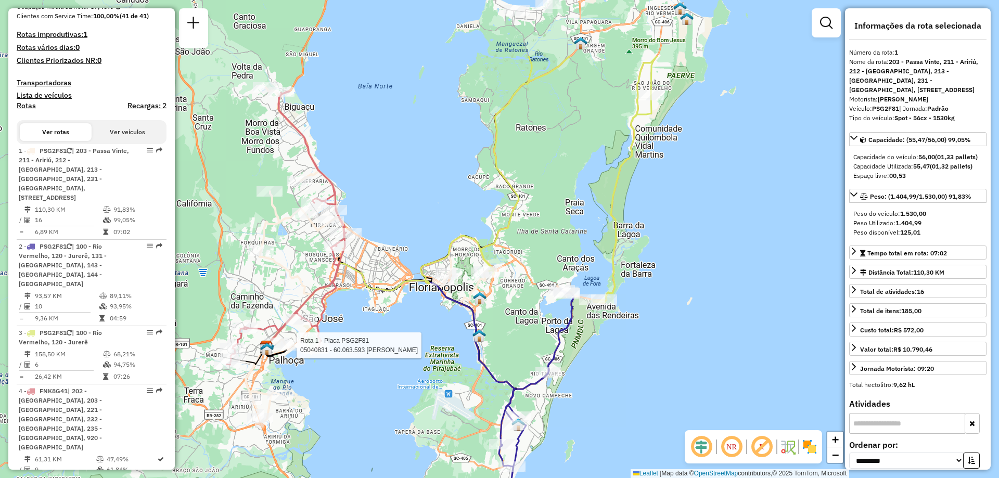
drag, startPoint x: 637, startPoint y: 234, endPoint x: 616, endPoint y: 331, distance: 99.0
click at [616, 331] on div "Rota 1 - Placa PSG2F81 05040831 - 60.063.593 SARAH MONYQUE FERREIRA LEMES Janel…" at bounding box center [499, 239] width 999 height 478
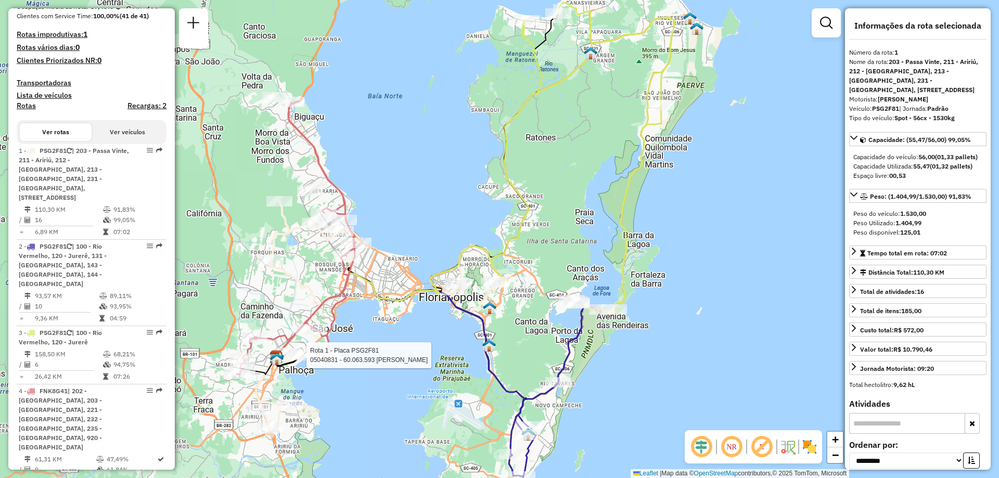
drag, startPoint x: 494, startPoint y: 200, endPoint x: 504, endPoint y: 208, distance: 12.2
click at [504, 208] on div "Rota 1 - Placa PSG2F81 05040831 - 60.063.593 SARAH MONYQUE FERREIRA LEMES Janel…" at bounding box center [499, 239] width 999 height 478
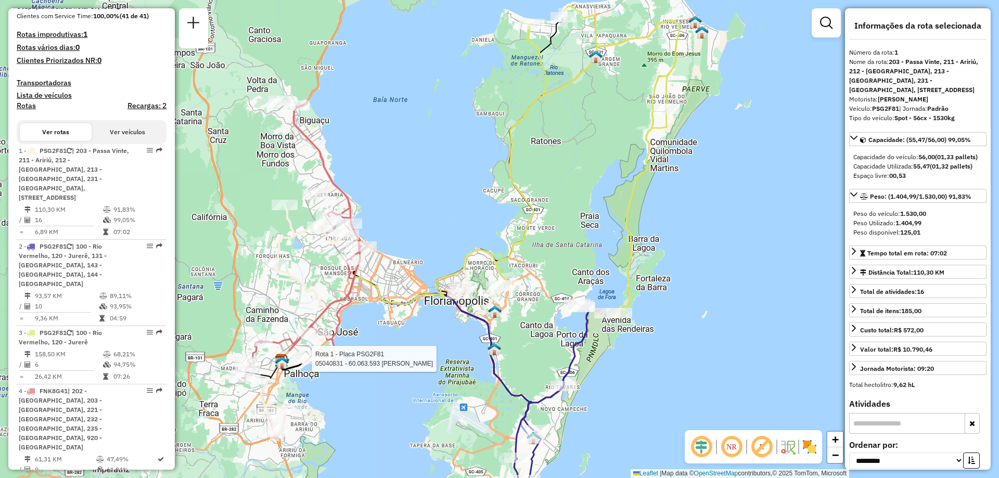
scroll to position [0, 0]
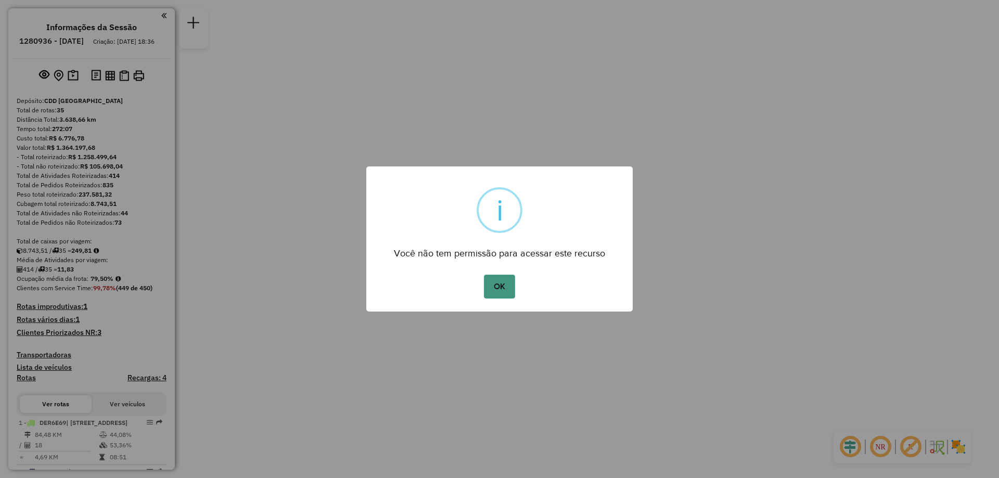
click at [489, 282] on button "OK" at bounding box center [499, 287] width 31 height 24
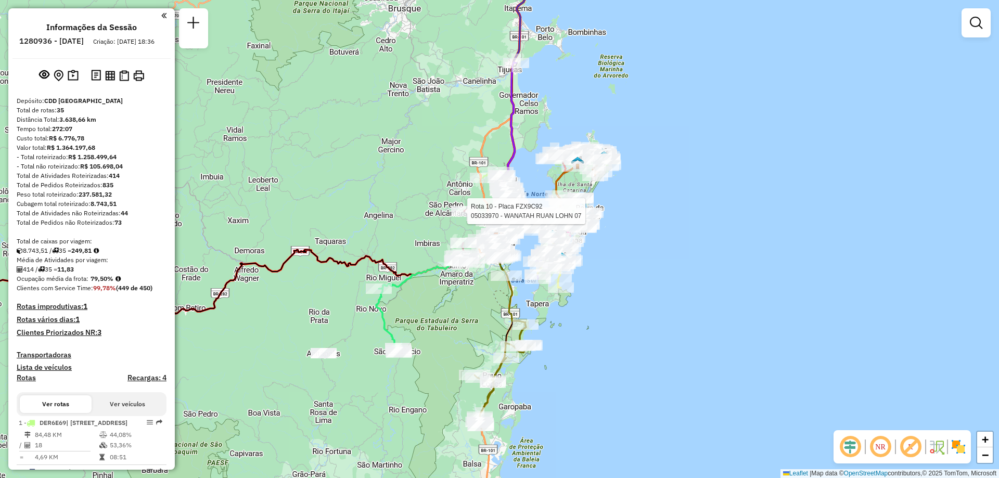
select select "**********"
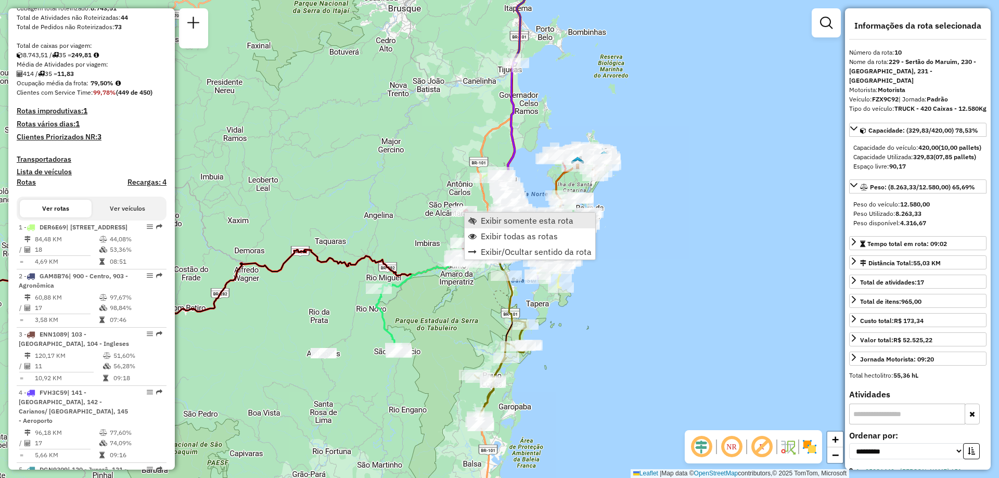
scroll to position [979, 0]
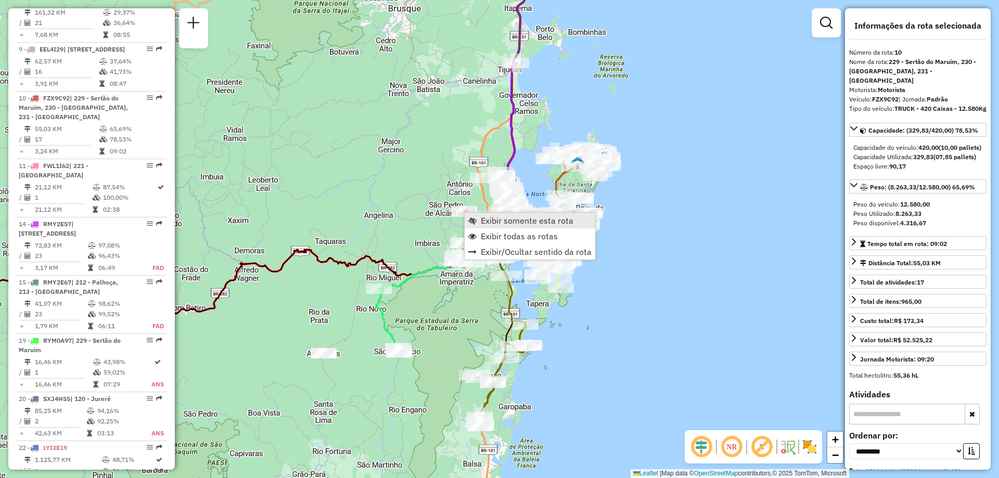
click at [498, 222] on span "Exibir somente esta rota" at bounding box center [527, 220] width 93 height 8
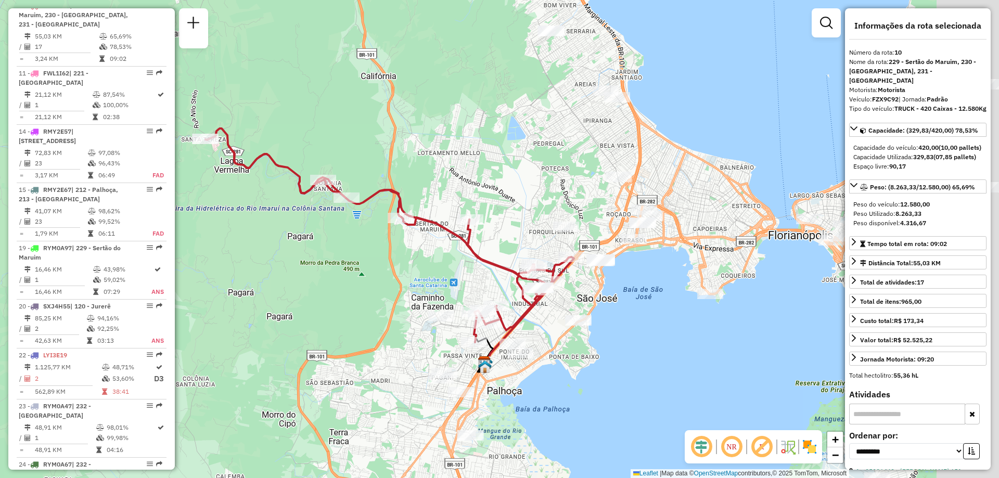
drag, startPoint x: 644, startPoint y: 291, endPoint x: 559, endPoint y: 270, distance: 87.9
click at [557, 298] on div "Janela de atendimento Grade de atendimento Capacidade Transportadoras Veículos …" at bounding box center [499, 239] width 999 height 478
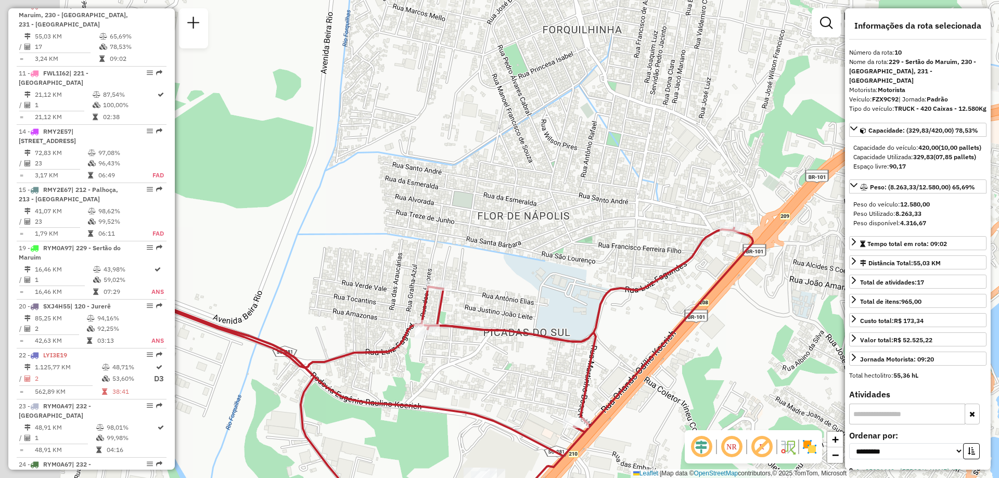
drag, startPoint x: 498, startPoint y: 344, endPoint x: 636, endPoint y: 319, distance: 140.2
click at [636, 319] on div "Janela de atendimento Grade de atendimento Capacidade Transportadoras Veículos …" at bounding box center [499, 239] width 999 height 478
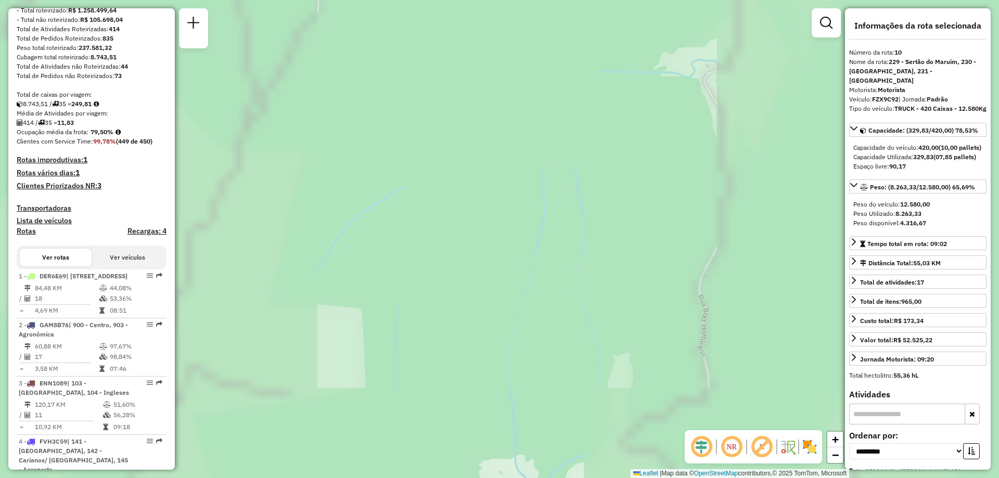
scroll to position [0, 0]
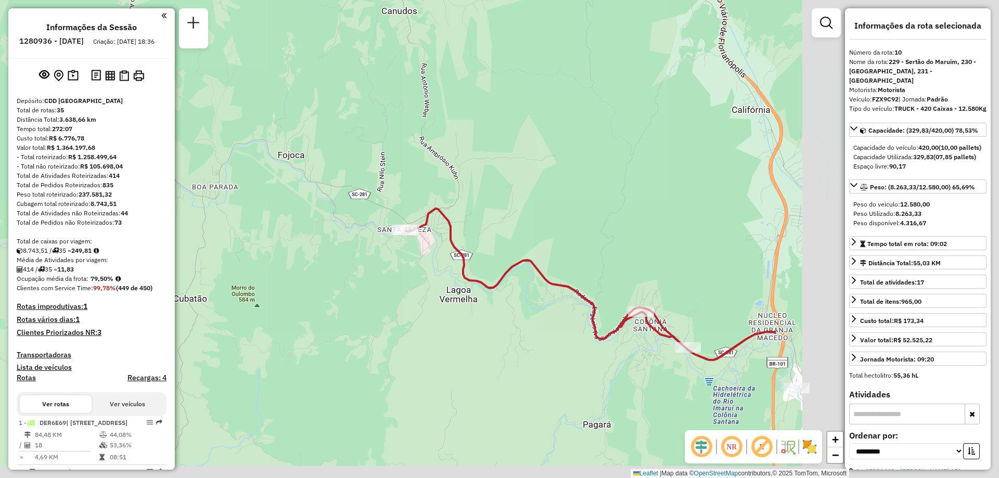
drag, startPoint x: 740, startPoint y: 265, endPoint x: 700, endPoint y: 169, distance: 104.2
click at [437, 150] on div "Janela de atendimento Grade de atendimento Capacidade Transportadoras Veículos …" at bounding box center [499, 239] width 999 height 478
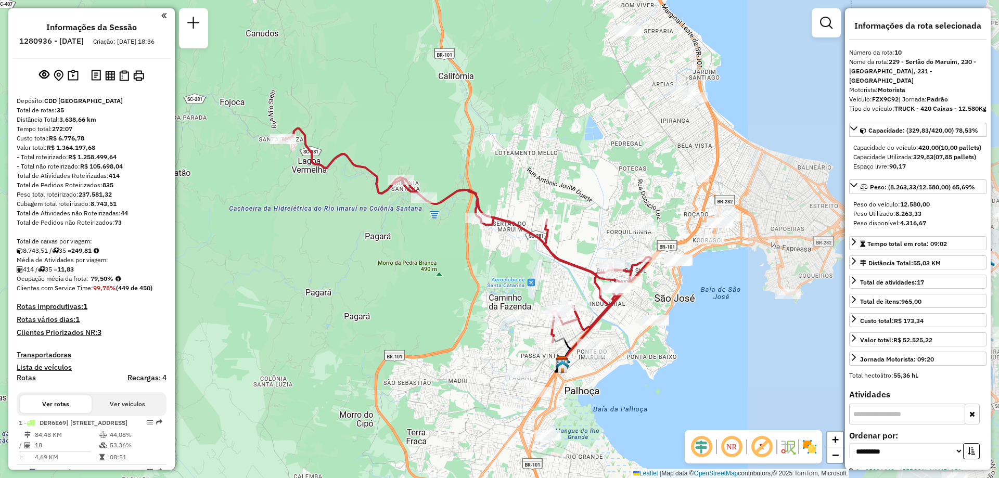
drag, startPoint x: 665, startPoint y: 190, endPoint x: 475, endPoint y: 149, distance: 193.9
click at [473, 149] on div "Janela de atendimento Grade de atendimento Capacidade Transportadoras Veículos …" at bounding box center [499, 239] width 999 height 478
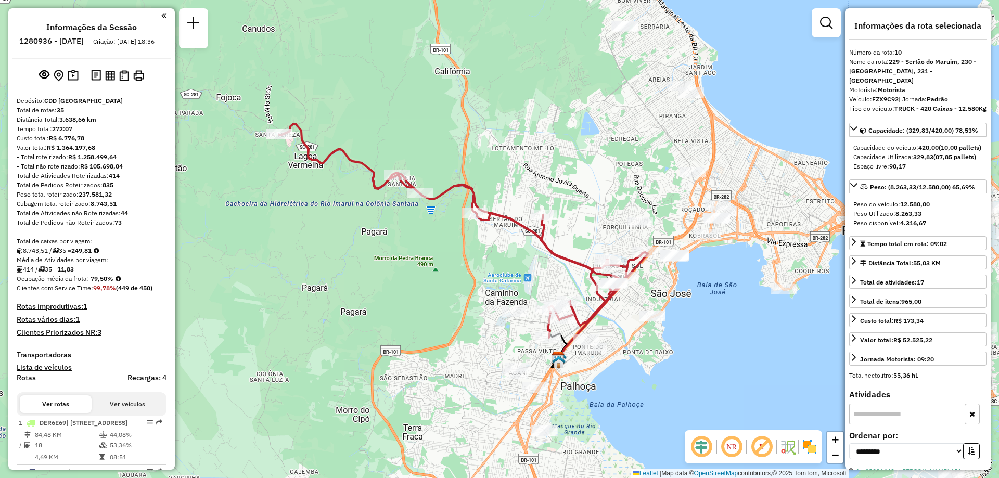
drag, startPoint x: 732, startPoint y: 299, endPoint x: 524, endPoint y: 294, distance: 208.6
click at [531, 304] on div "Janela de atendimento Grade de atendimento Capacidade Transportadoras Veículos …" at bounding box center [499, 239] width 999 height 478
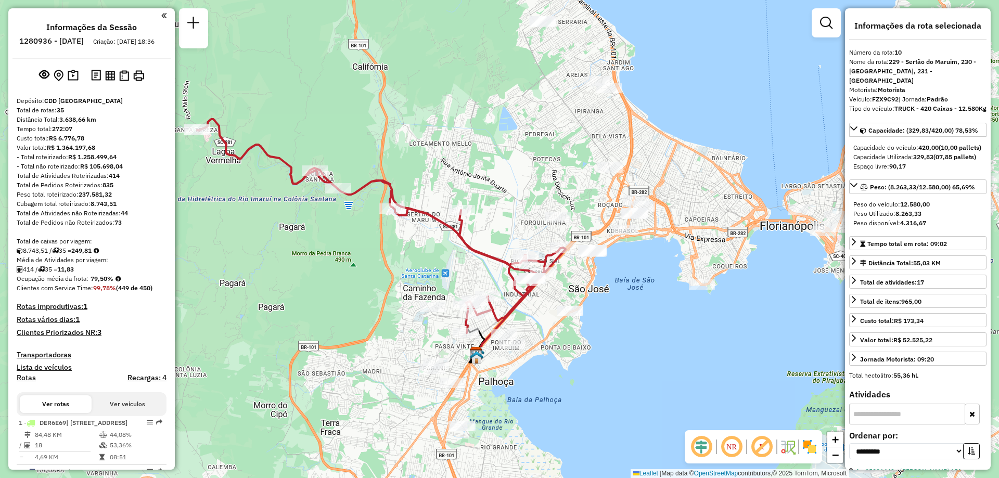
drag, startPoint x: 417, startPoint y: 319, endPoint x: 558, endPoint y: 335, distance: 141.8
click at [558, 335] on div "Janela de atendimento Grade de atendimento Capacidade Transportadoras Veículos …" at bounding box center [499, 239] width 999 height 478
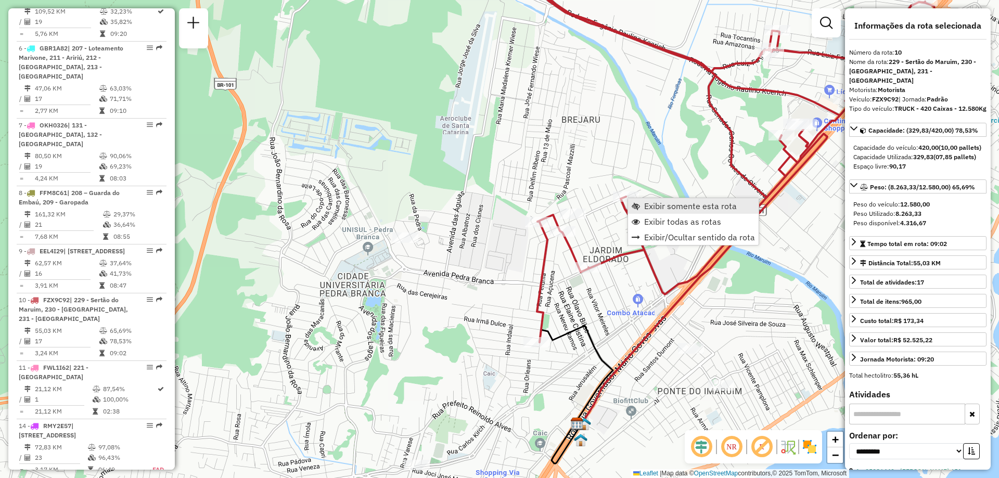
scroll to position [979, 0]
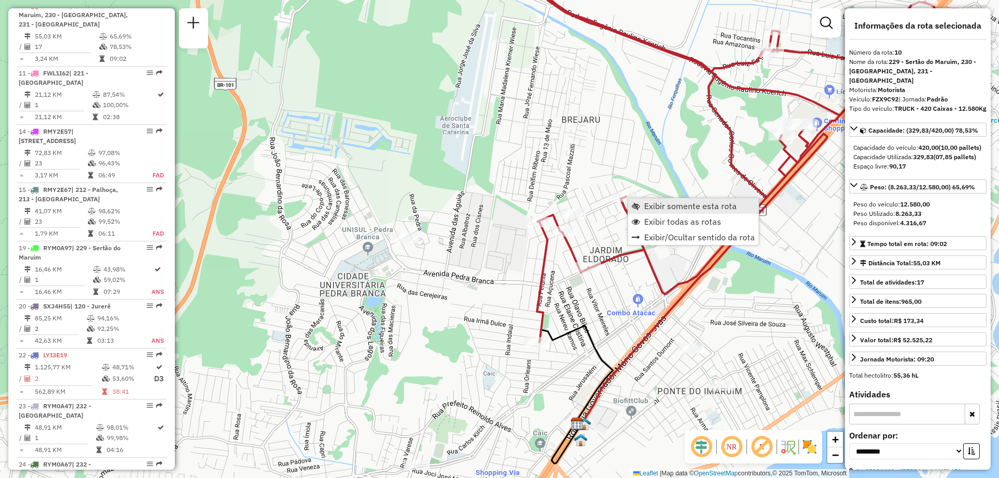
click at [643, 208] on link "Exibir somente esta rota" at bounding box center [693, 206] width 131 height 16
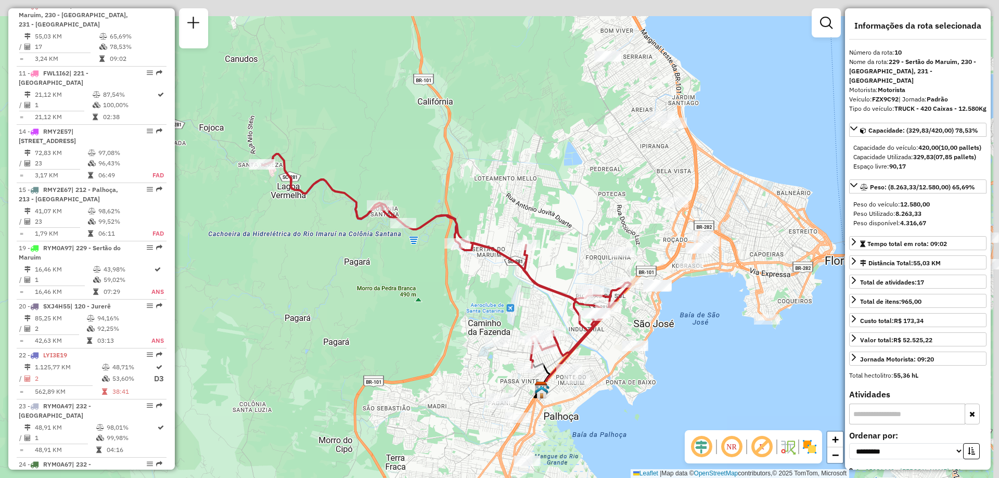
drag, startPoint x: 727, startPoint y: 316, endPoint x: 678, endPoint y: 299, distance: 52.1
click at [669, 353] on div "Janela de atendimento Grade de atendimento Capacidade Transportadoras Veículos …" at bounding box center [499, 239] width 999 height 478
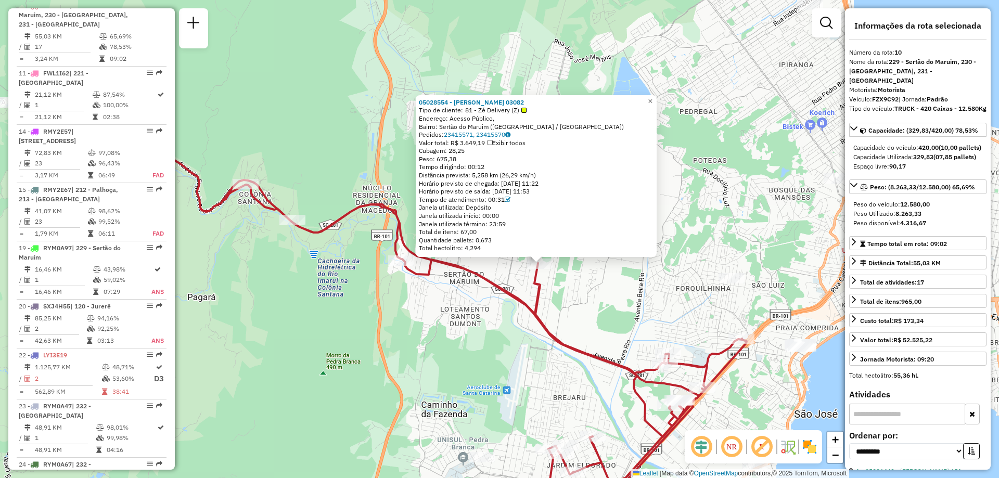
click at [580, 304] on div "05028554 - LUCAS DEMETRIO 03082 Tipo de cliente: 81 - Zé Delivery (Z) Endereço:…" at bounding box center [499, 239] width 999 height 478
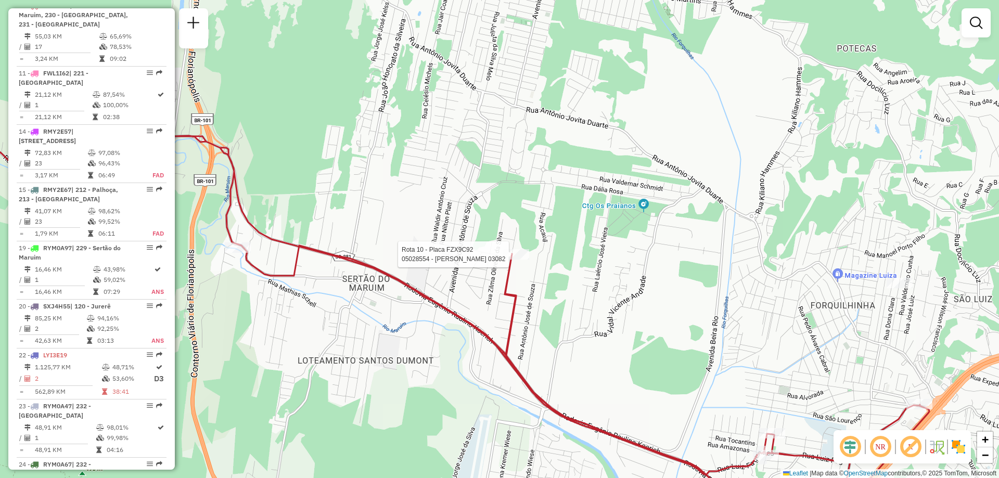
select select "**********"
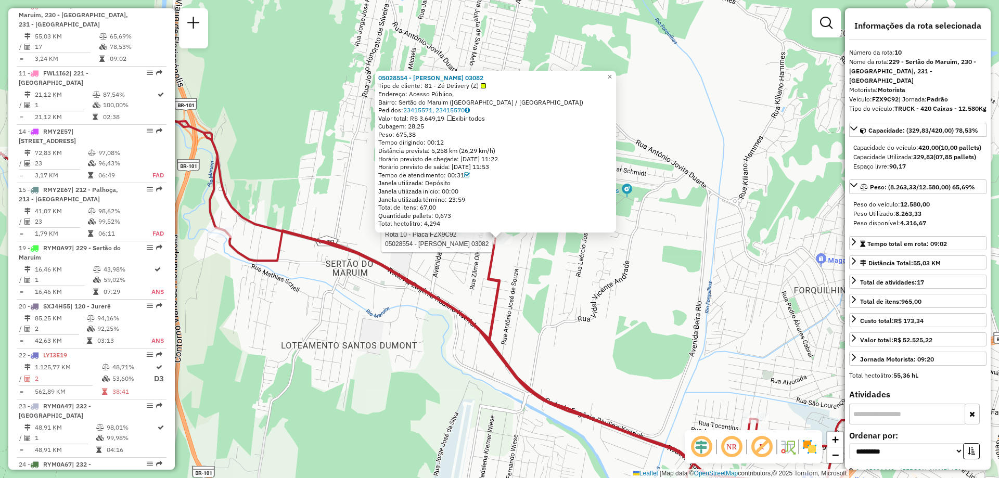
click at [552, 336] on div "Rota 10 - Placa FZX9C92 05028554 - LUCAS DEMETRIO 03082 05028554 - LUCAS DEMETR…" at bounding box center [499, 239] width 999 height 478
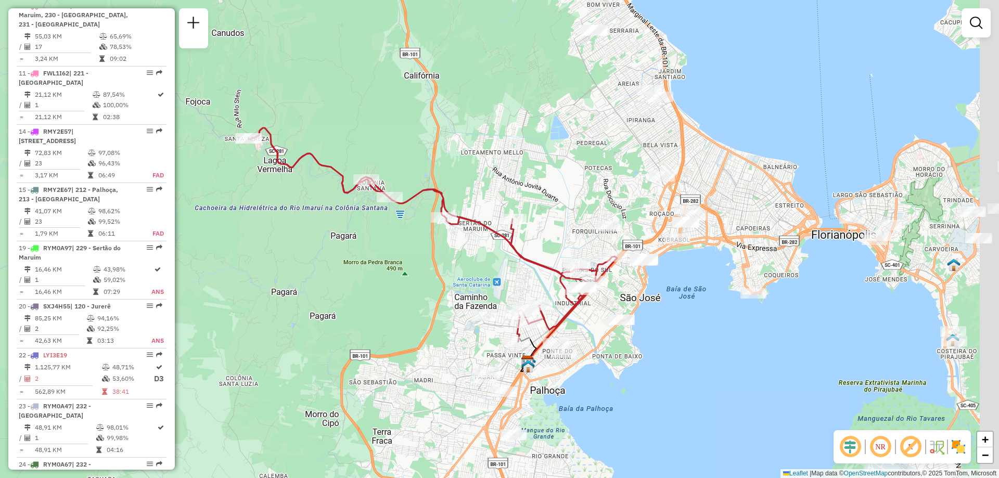
drag, startPoint x: 713, startPoint y: 201, endPoint x: 617, endPoint y: 141, distance: 112.9
click at [617, 141] on div "Janela de atendimento Grade de atendimento Capacidade Transportadoras Veículos …" at bounding box center [499, 239] width 999 height 478
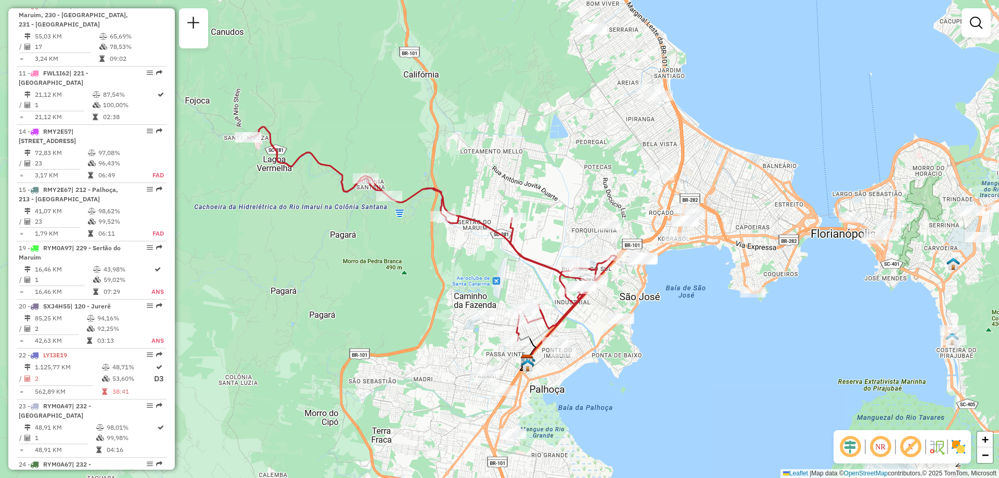
click at [886, 445] on em at bounding box center [880, 446] width 25 height 25
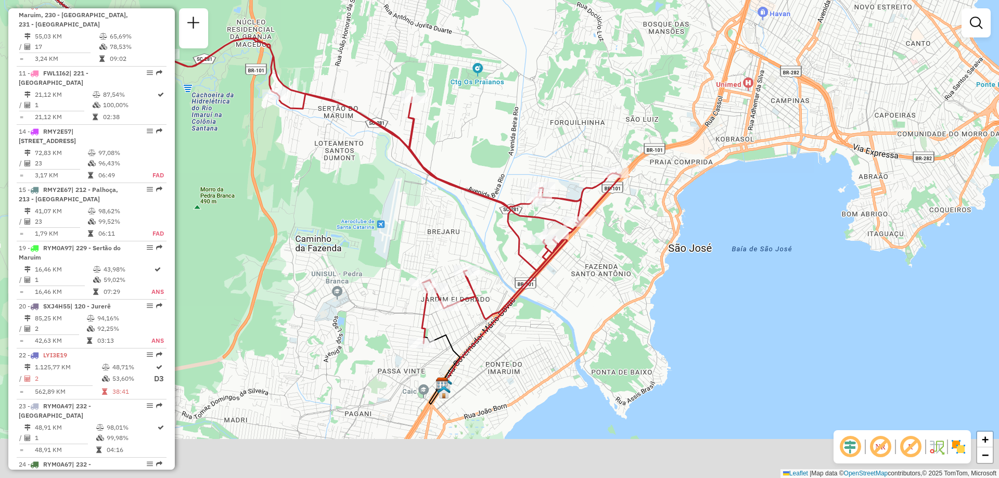
drag, startPoint x: 629, startPoint y: 340, endPoint x: 602, endPoint y: 249, distance: 95.5
click at [602, 249] on div "Janela de atendimento Grade de atendimento Capacidade Transportadoras Veículos …" at bounding box center [499, 239] width 999 height 478
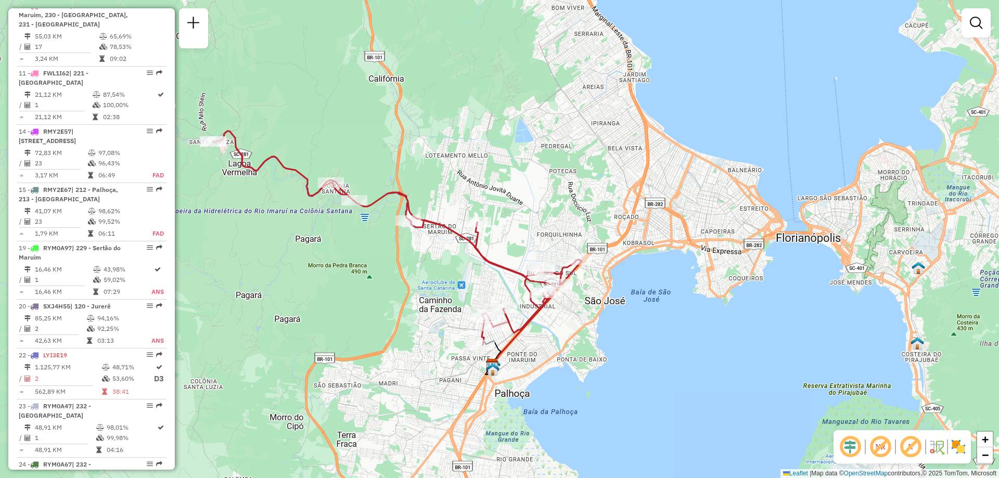
drag, startPoint x: 613, startPoint y: 241, endPoint x: 595, endPoint y: 288, distance: 50.5
click at [595, 288] on div "Janela de atendimento Grade de atendimento Capacidade Transportadoras Veículos …" at bounding box center [499, 239] width 999 height 478
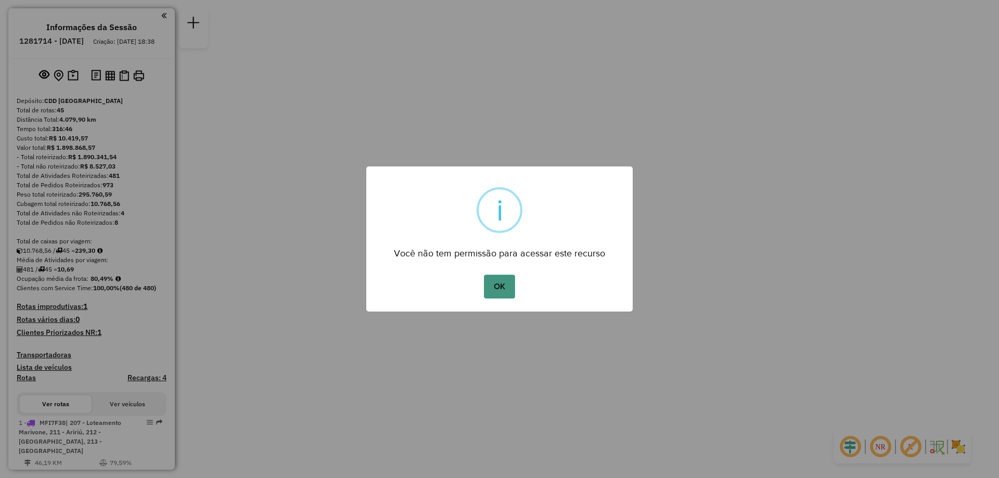
click at [494, 291] on button "OK" at bounding box center [499, 287] width 31 height 24
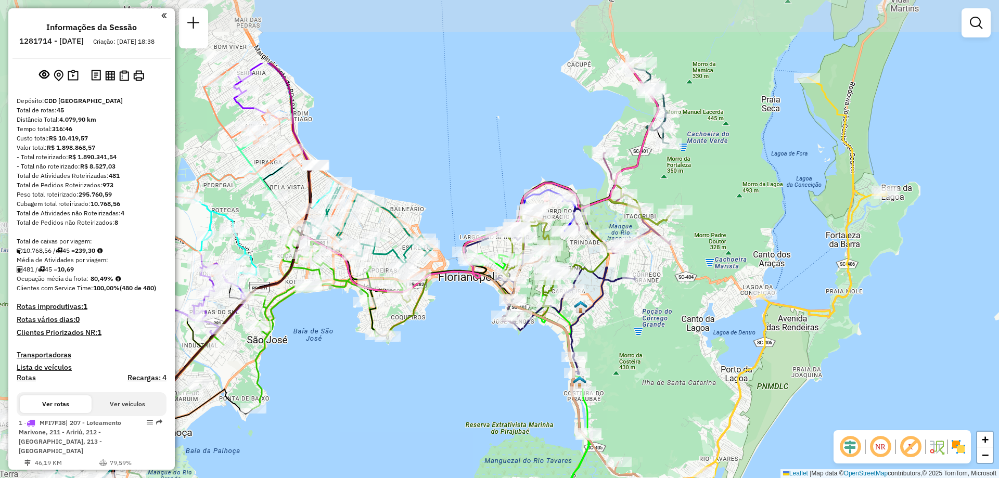
drag, startPoint x: 514, startPoint y: 214, endPoint x: 641, endPoint y: 325, distance: 168.1
click at [641, 325] on div "Janela de atendimento Grade de atendimento Capacidade Transportadoras Veículos …" at bounding box center [499, 239] width 999 height 478
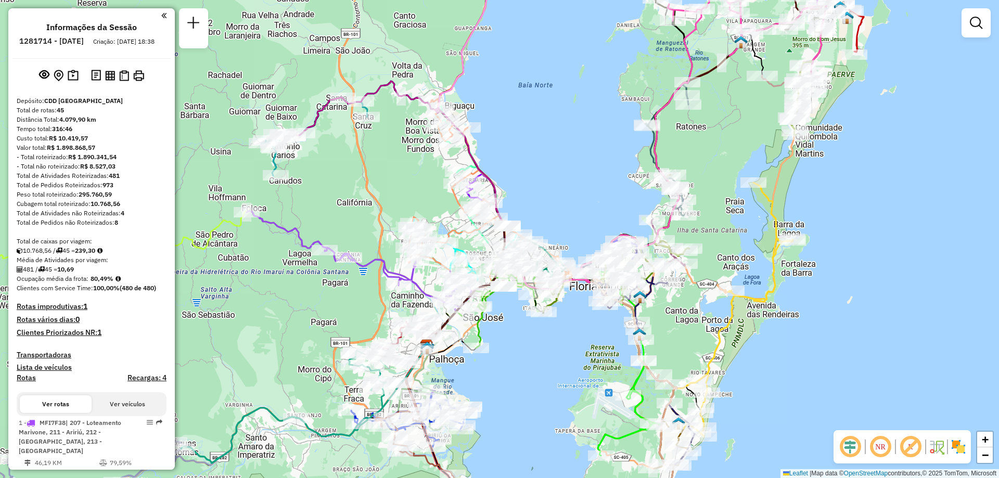
drag, startPoint x: 676, startPoint y: 332, endPoint x: 687, endPoint y: 313, distance: 22.3
click at [687, 313] on div "Janela de atendimento Grade de atendimento Capacidade Transportadoras Veículos …" at bounding box center [499, 239] width 999 height 478
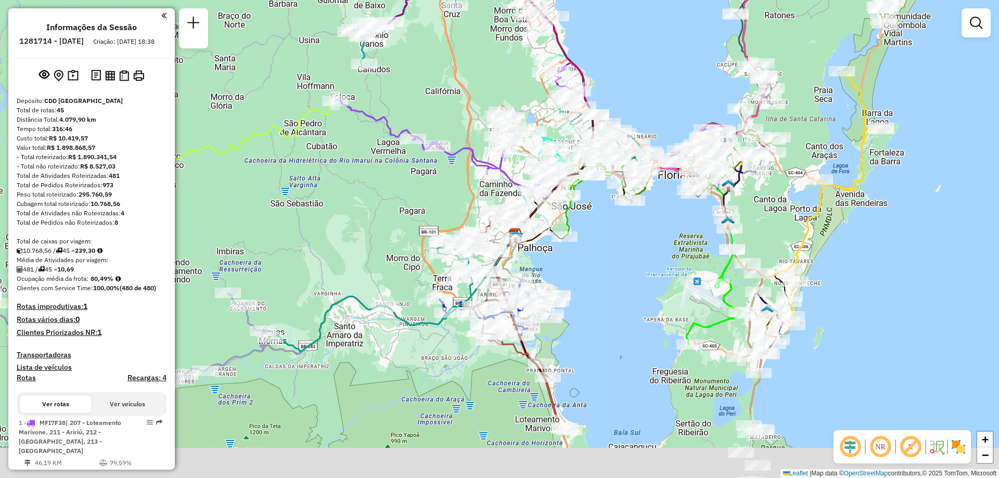
drag, startPoint x: 565, startPoint y: 372, endPoint x: 654, endPoint y: 261, distance: 142.5
click at [654, 261] on div "Janela de atendimento Grade de atendimento Capacidade Transportadoras Veículos …" at bounding box center [499, 239] width 999 height 478
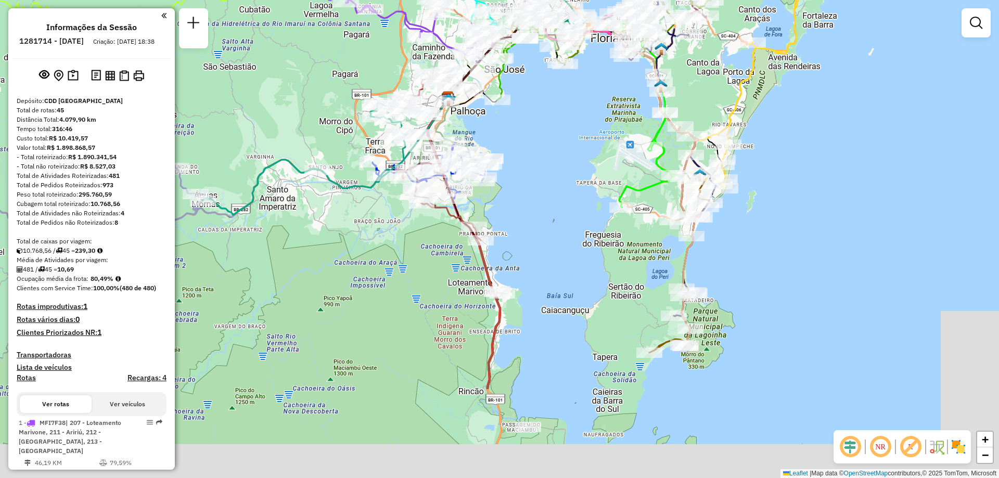
drag, startPoint x: 608, startPoint y: 266, endPoint x: 560, endPoint y: 160, distance: 116.6
click at [560, 160] on div "Janela de atendimento Grade de atendimento Capacidade Transportadoras Veículos …" at bounding box center [499, 239] width 999 height 478
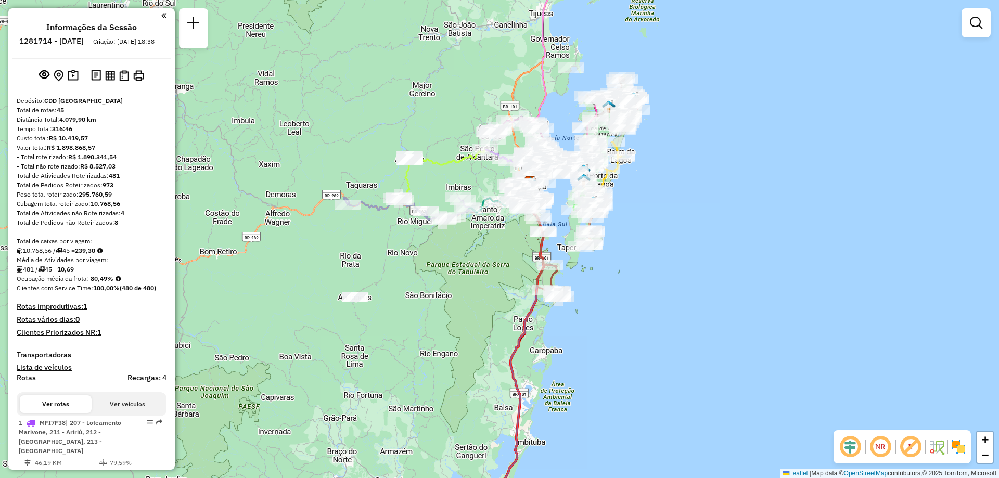
click at [881, 446] on em at bounding box center [880, 446] width 25 height 25
click at [877, 449] on em at bounding box center [880, 446] width 25 height 25
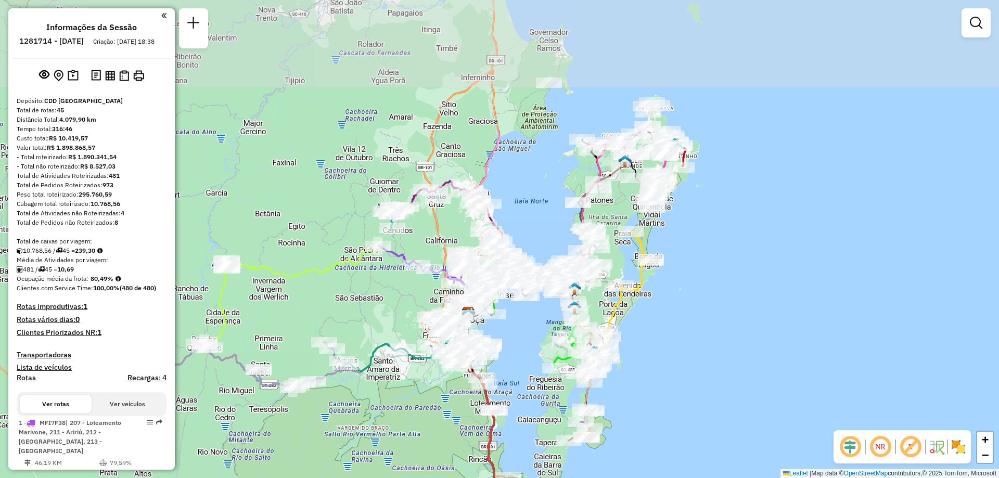
drag, startPoint x: 545, startPoint y: 214, endPoint x: 551, endPoint y: 340, distance: 125.5
click at [551, 340] on div "Janela de atendimento Grade de atendimento Capacidade Transportadoras Veículos …" at bounding box center [499, 239] width 999 height 478
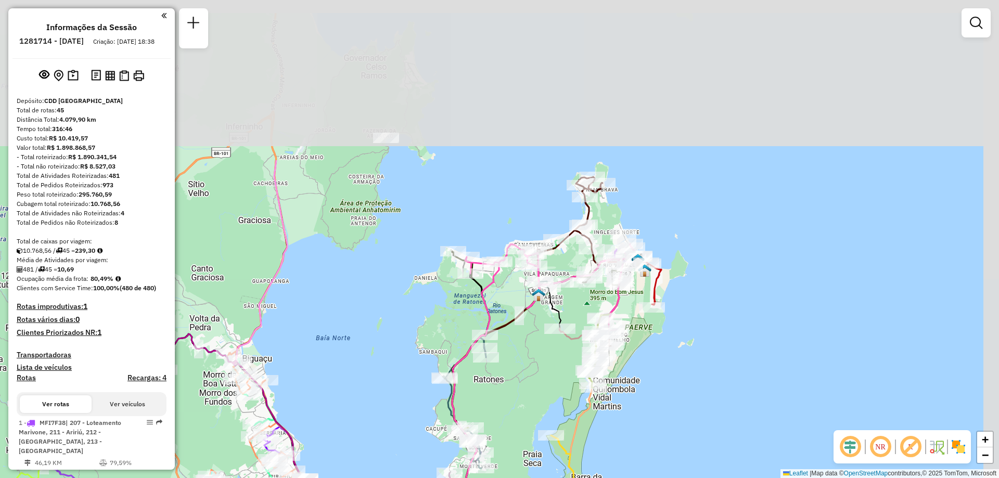
drag, startPoint x: 726, startPoint y: 183, endPoint x: 653, endPoint y: 391, distance: 220.3
click at [653, 391] on div "Rota 11 - Placa FVH3C59 05022102 - ALTO RIBEIRAO COMERC Janela de atendimento G…" at bounding box center [499, 239] width 999 height 478
